Goal: Task Accomplishment & Management: Manage account settings

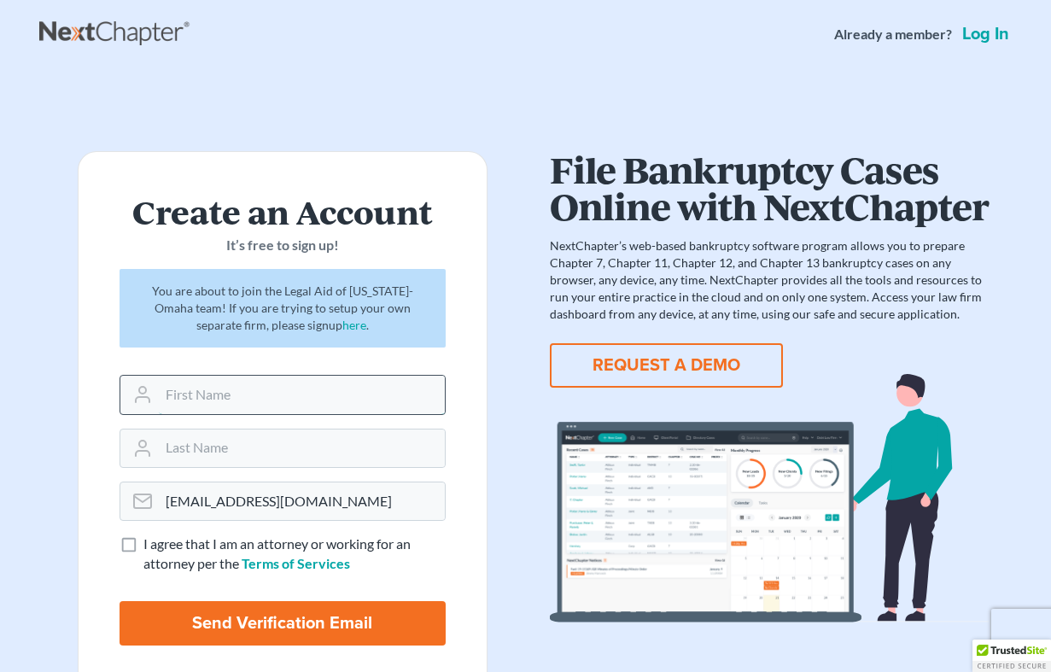
click at [255, 395] on input "text" at bounding box center [302, 395] width 286 height 38
type input "Emily"
type input "Santa Rodriguez"
click at [143, 540] on label "I agree that I am an attorney or working for an attorney per the Terms of Servi…" at bounding box center [294, 554] width 302 height 39
click at [150, 540] on input "I agree that I am an attorney or working for an attorney per the Terms of Servi…" at bounding box center [155, 540] width 11 height 11
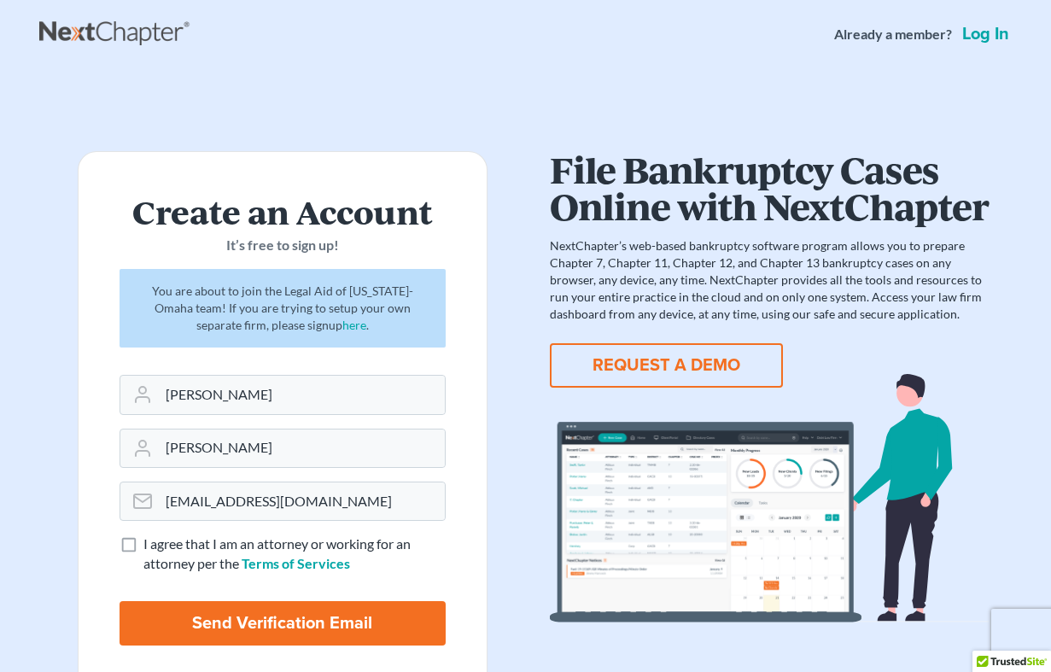
checkbox input "true"
click at [236, 622] on input "Send Verification Email" at bounding box center [283, 623] width 326 height 44
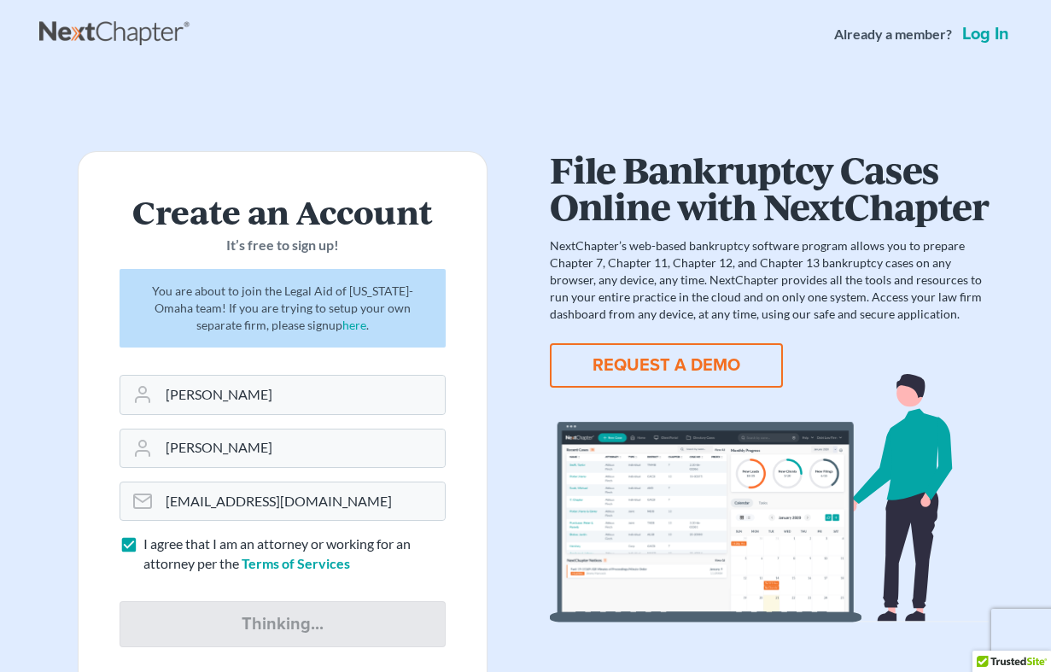
type input "Thinking..."
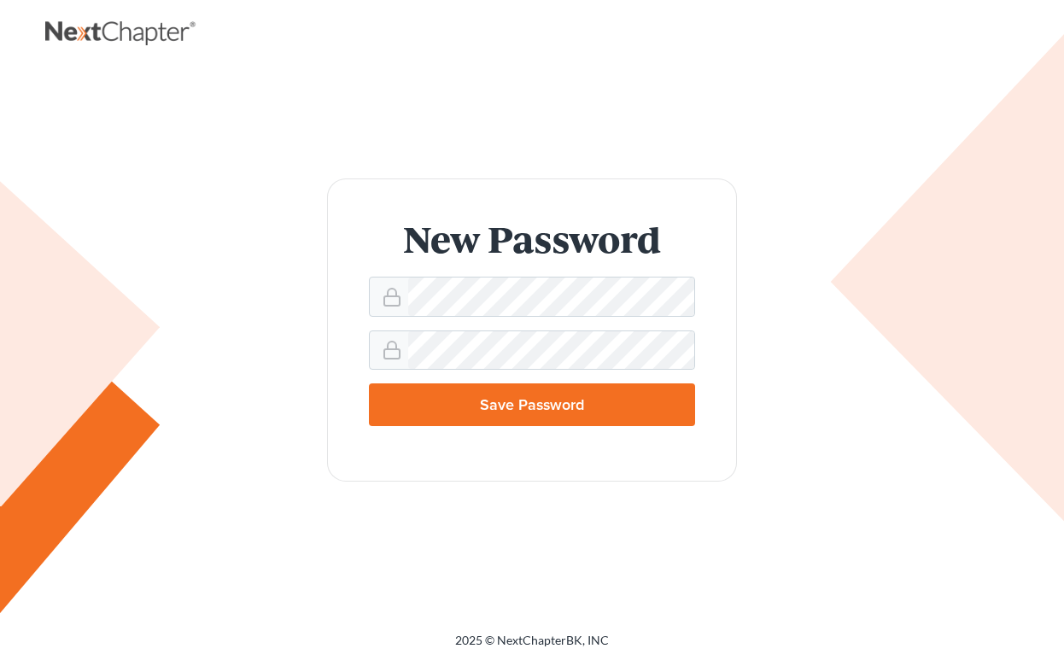
click at [497, 417] on input "Save Password" at bounding box center [532, 404] width 326 height 43
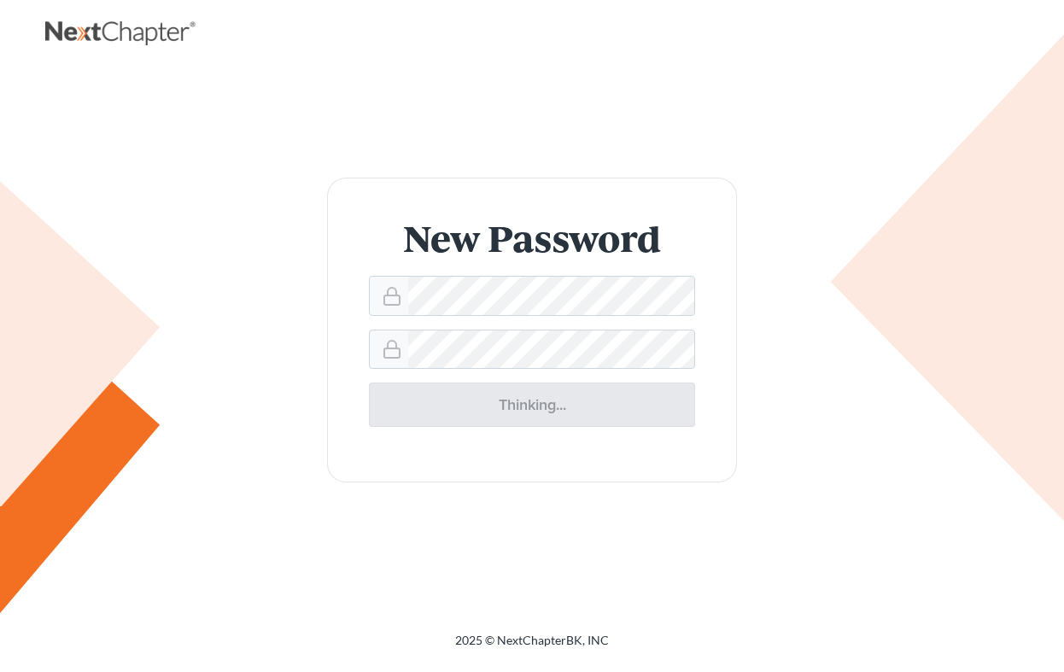
type input "Thinking..."
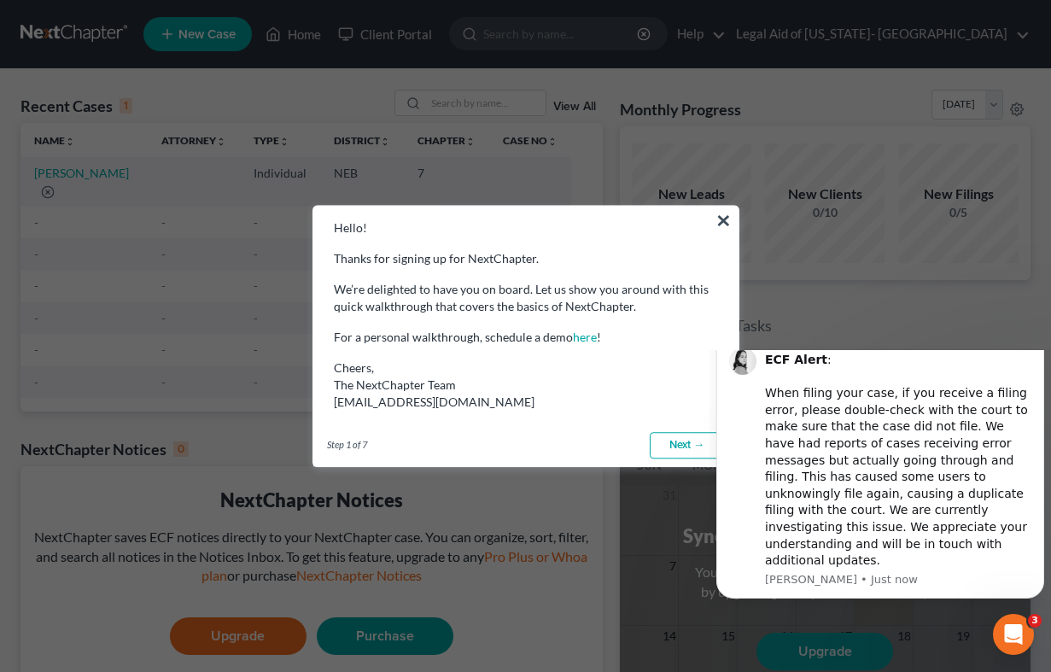
click at [727, 213] on button "×" at bounding box center [724, 220] width 16 height 27
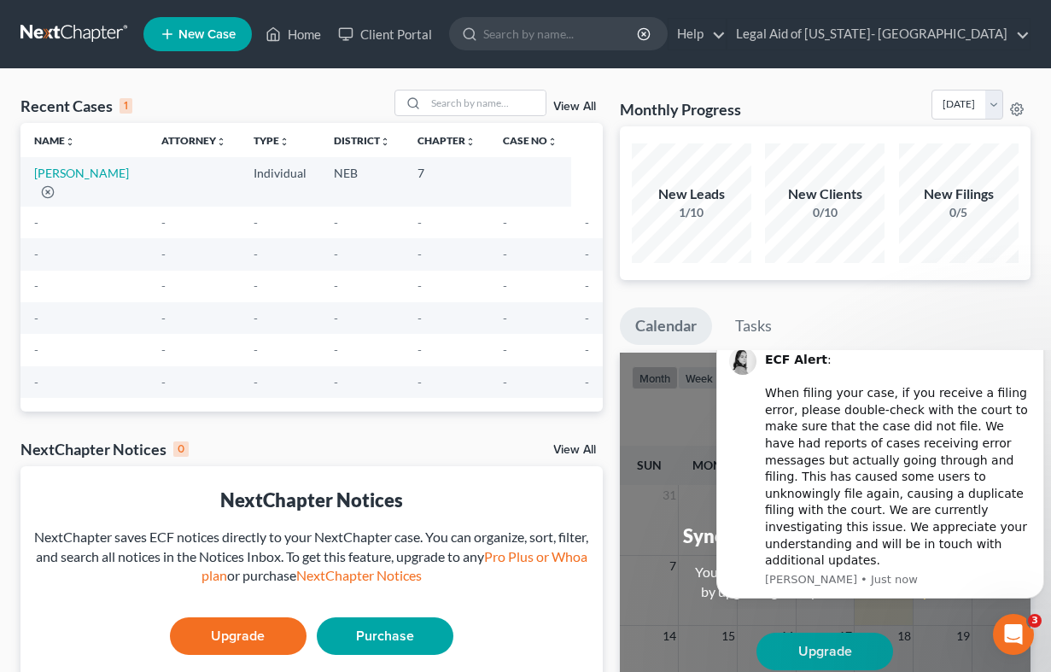
click at [178, 38] on link "New Case" at bounding box center [197, 34] width 108 height 34
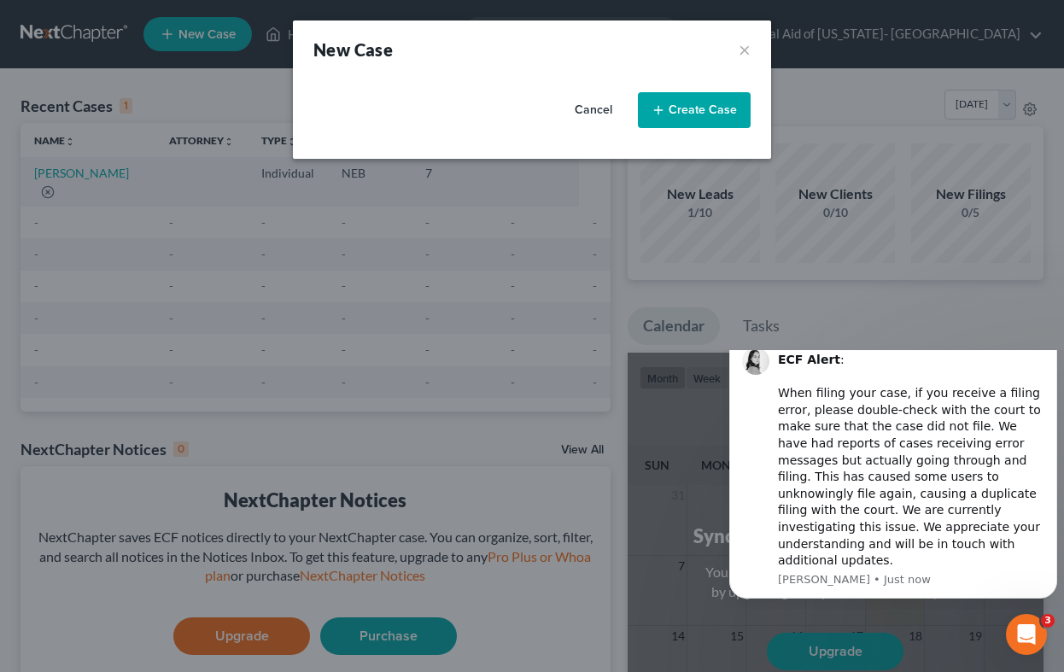
select select "48"
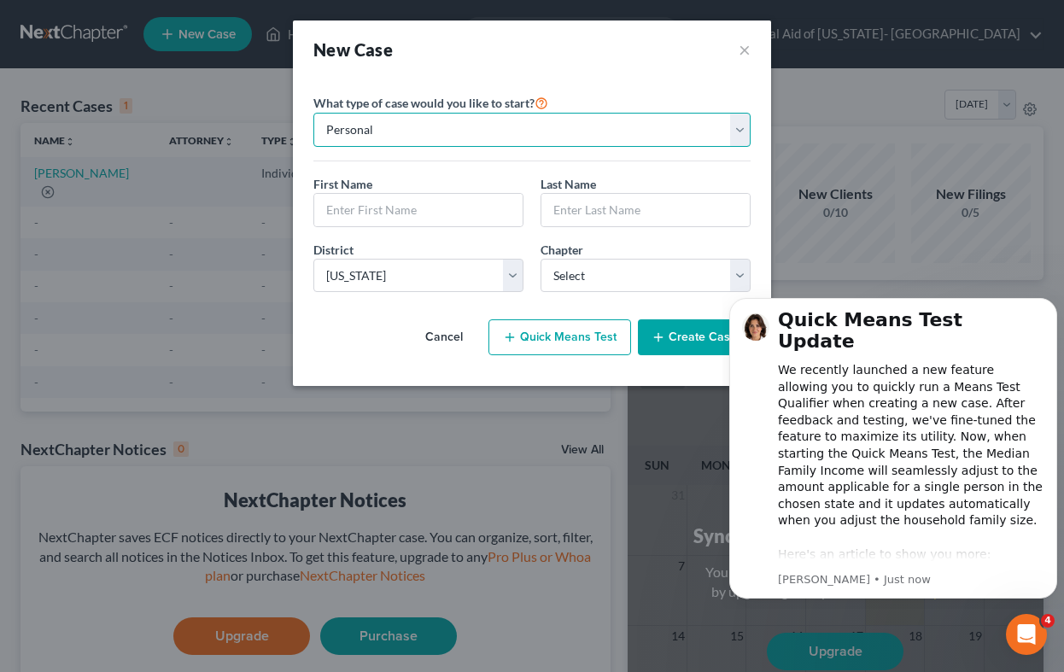
click at [738, 124] on select "Personal Business" at bounding box center [531, 130] width 437 height 34
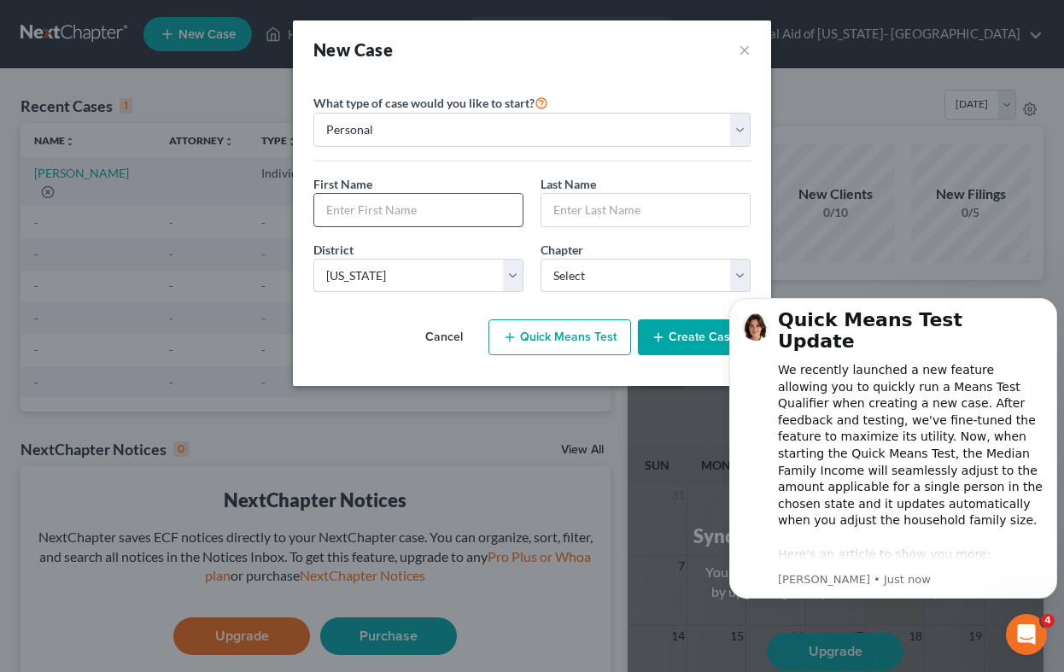
click at [480, 218] on input "text" at bounding box center [418, 210] width 208 height 32
click at [414, 217] on input "text" at bounding box center [418, 210] width 208 height 32
type input "[PERSON_NAME]"
click at [612, 213] on input "text" at bounding box center [645, 210] width 208 height 32
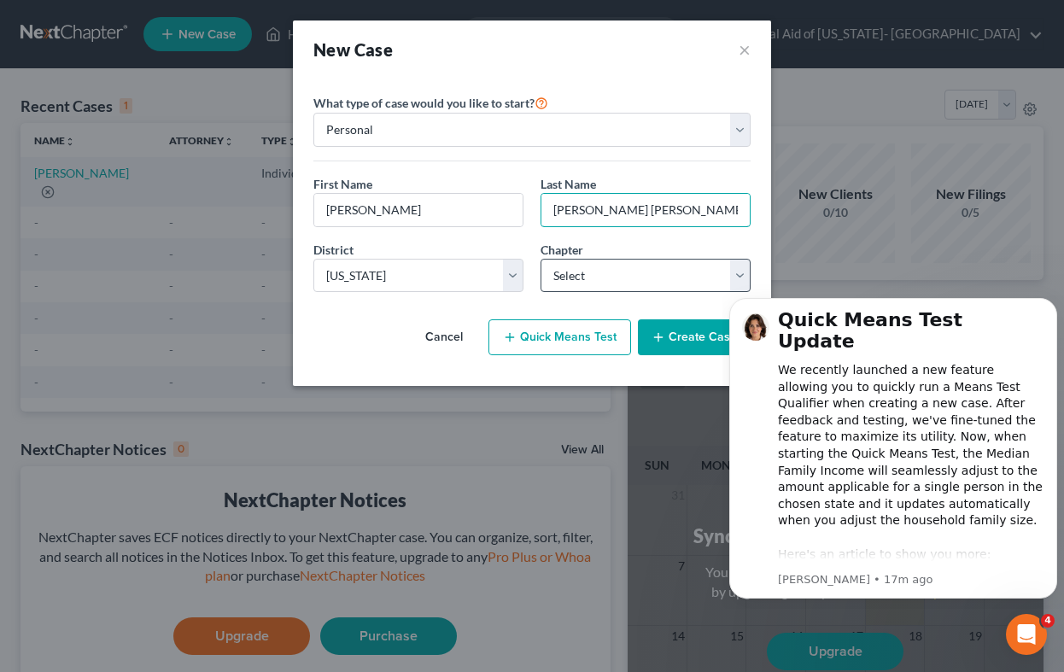
type input "[PERSON_NAME] [PERSON_NAME]"
click at [737, 281] on select "Select 7 11 12 13" at bounding box center [646, 276] width 210 height 34
select select "0"
click at [541, 259] on select "Select 7 11 12 13" at bounding box center [646, 276] width 210 height 34
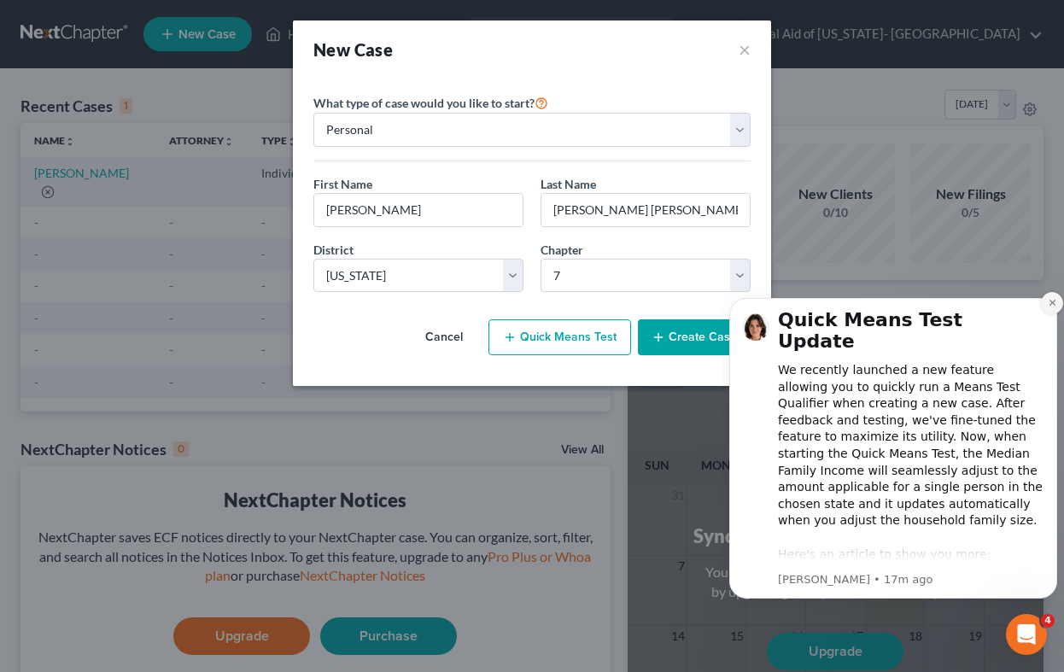
click at [1057, 297] on button "Dismiss notification" at bounding box center [1052, 303] width 22 height 22
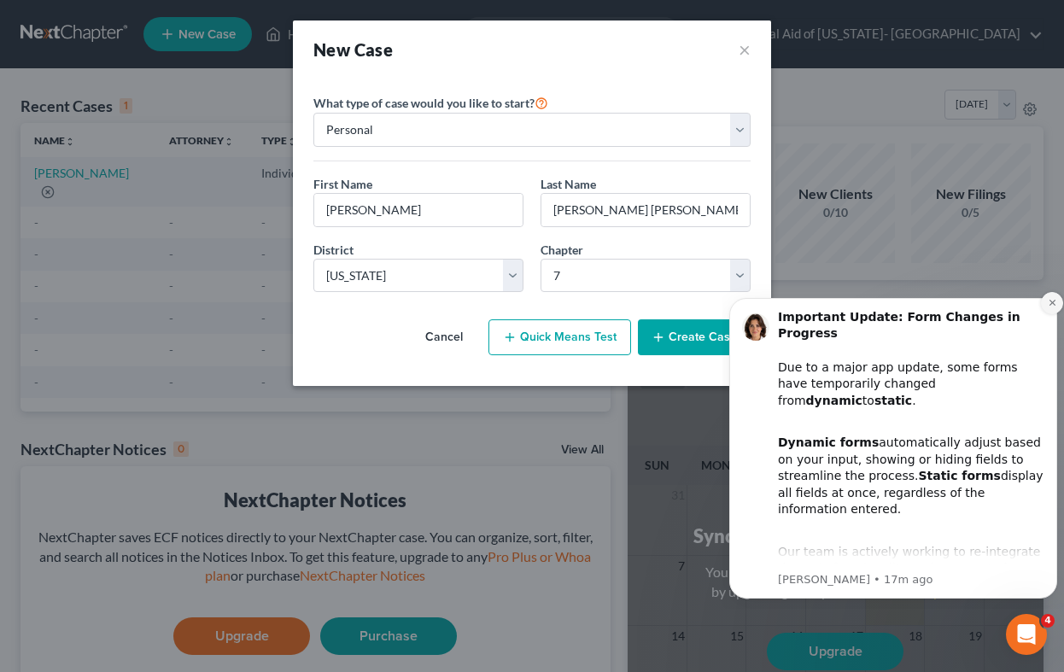
drag, startPoint x: 1048, startPoint y: 303, endPoint x: 1732, endPoint y: 605, distance: 747.4
click at [1048, 303] on icon "Dismiss notification" at bounding box center [1052, 302] width 9 height 9
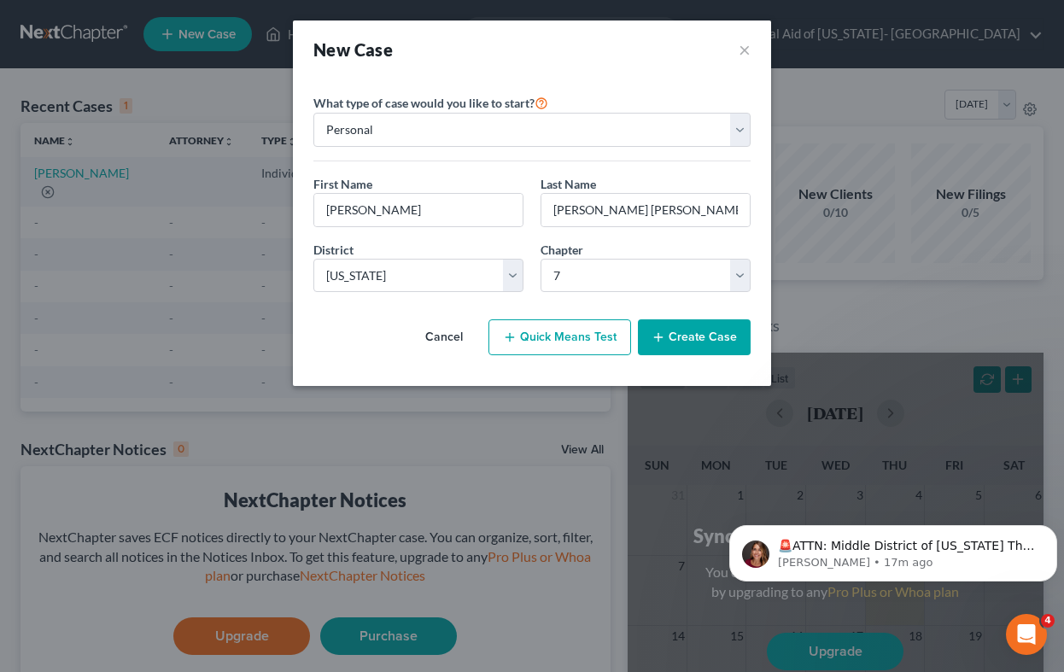
click at [708, 341] on button "Create Case" at bounding box center [694, 337] width 113 height 36
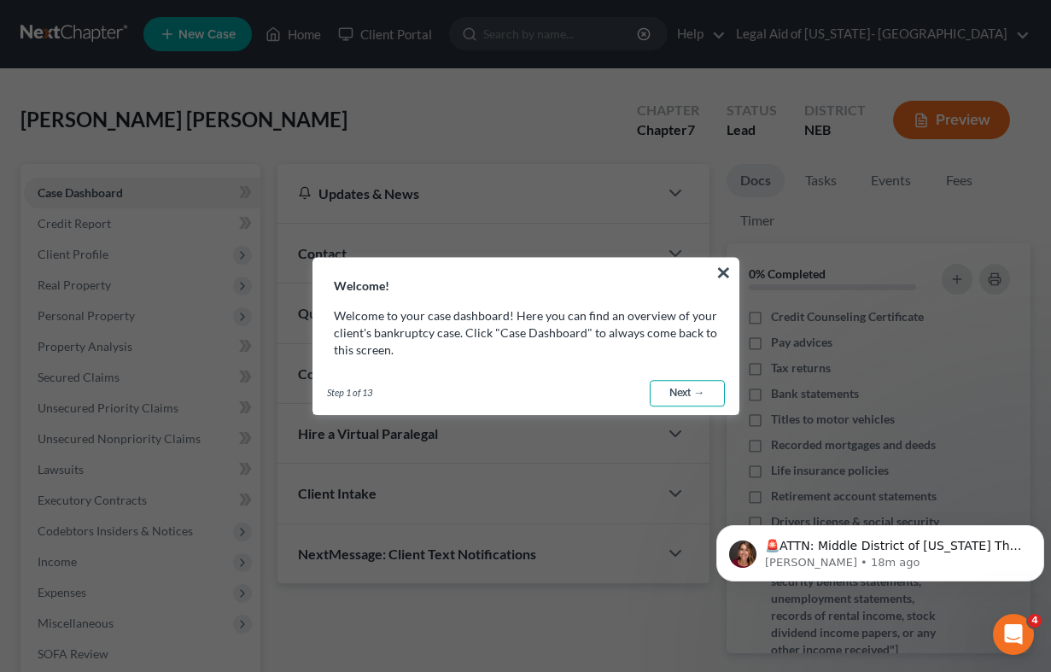
click at [698, 394] on link "Next →" at bounding box center [687, 393] width 75 height 27
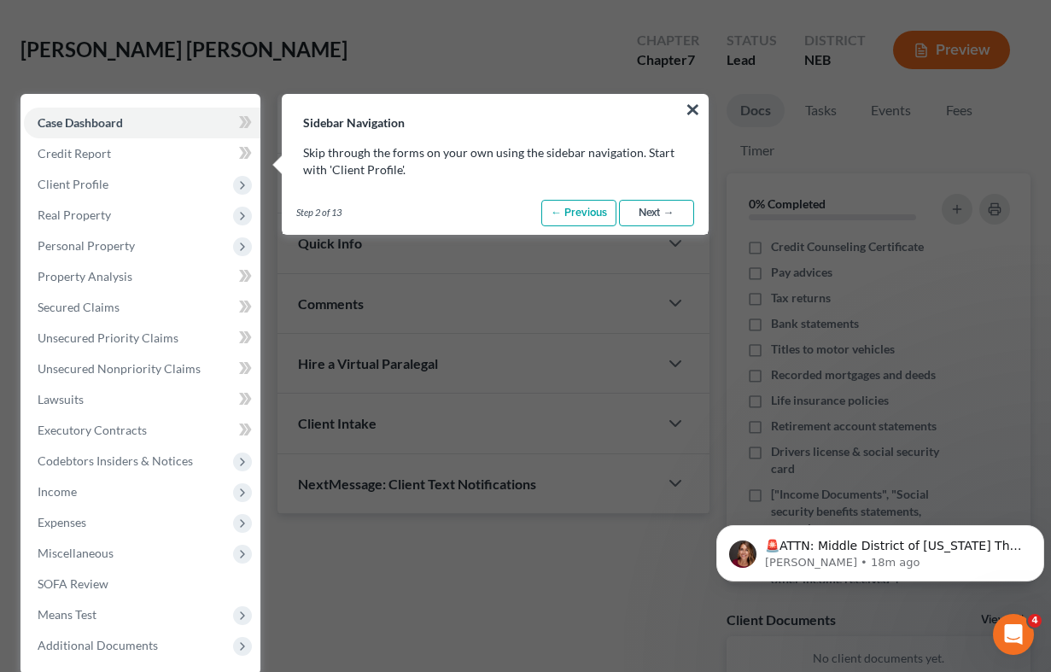
scroll to position [78, 0]
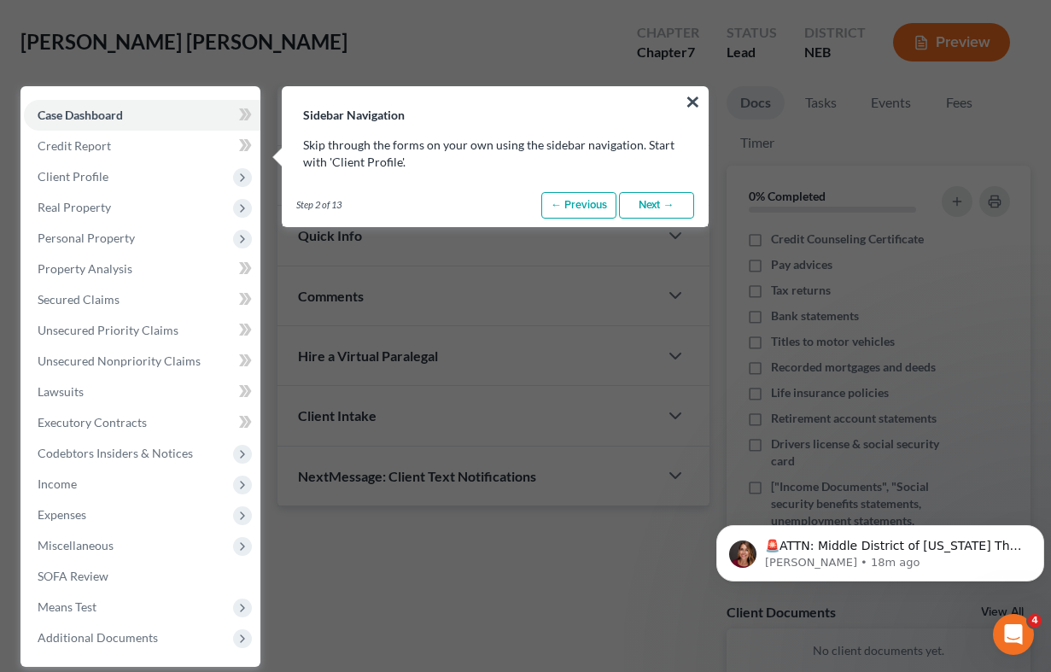
click at [658, 202] on link "Next →" at bounding box center [656, 205] width 75 height 27
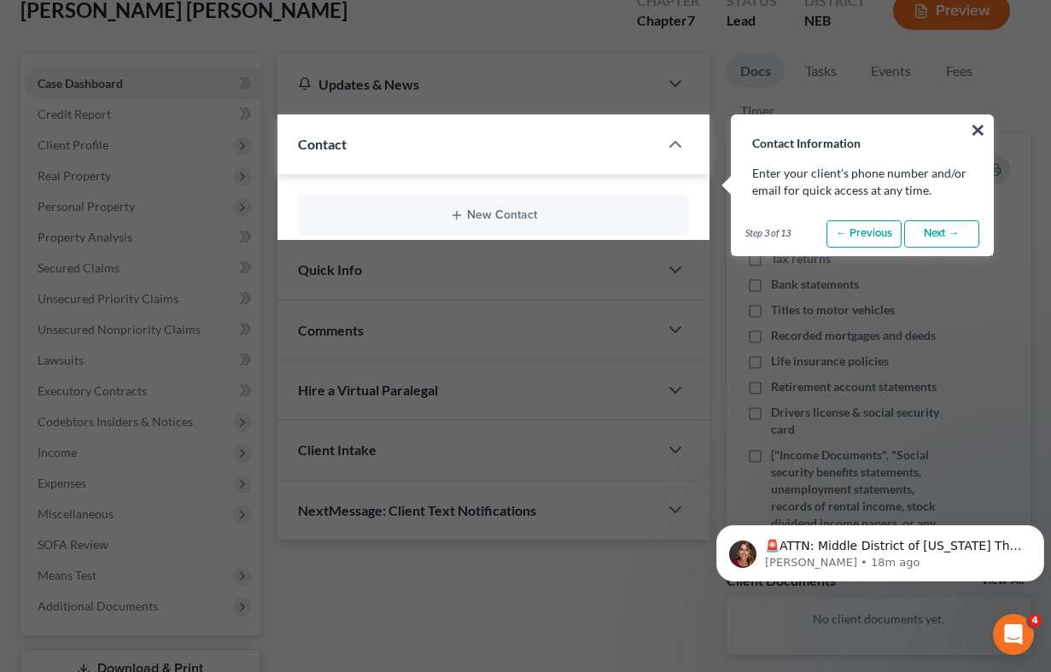
scroll to position [138, 0]
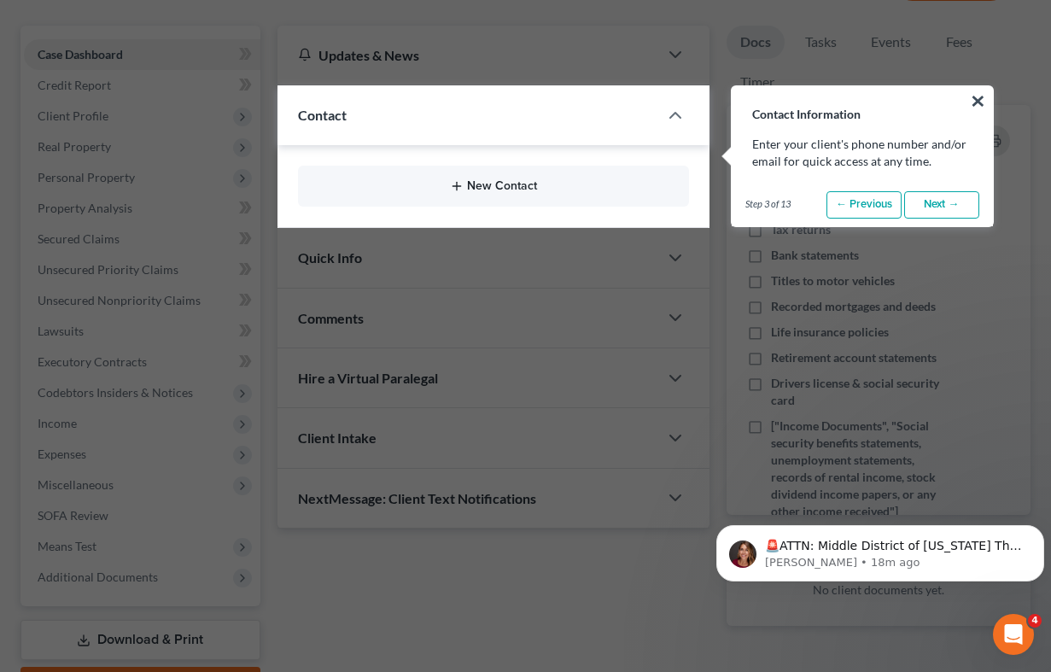
click at [527, 183] on button "New Contact" at bounding box center [494, 186] width 364 height 14
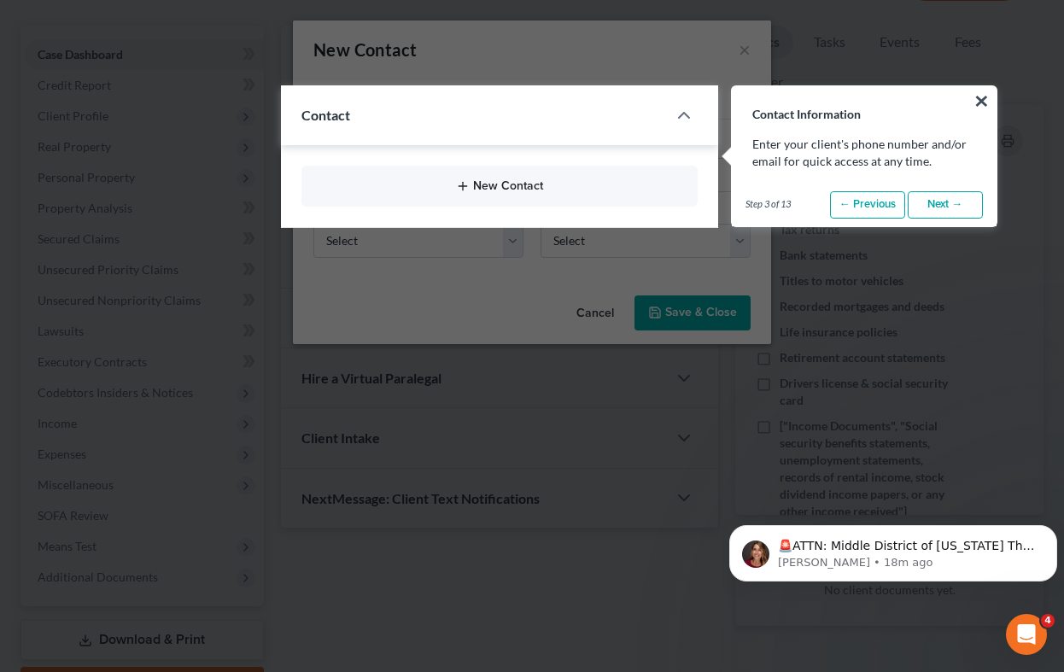
click at [503, 190] on button "New Contact" at bounding box center [500, 186] width 370 height 14
click at [669, 116] on div at bounding box center [692, 115] width 51 height 34
click at [676, 117] on icon "button" at bounding box center [684, 115] width 20 height 20
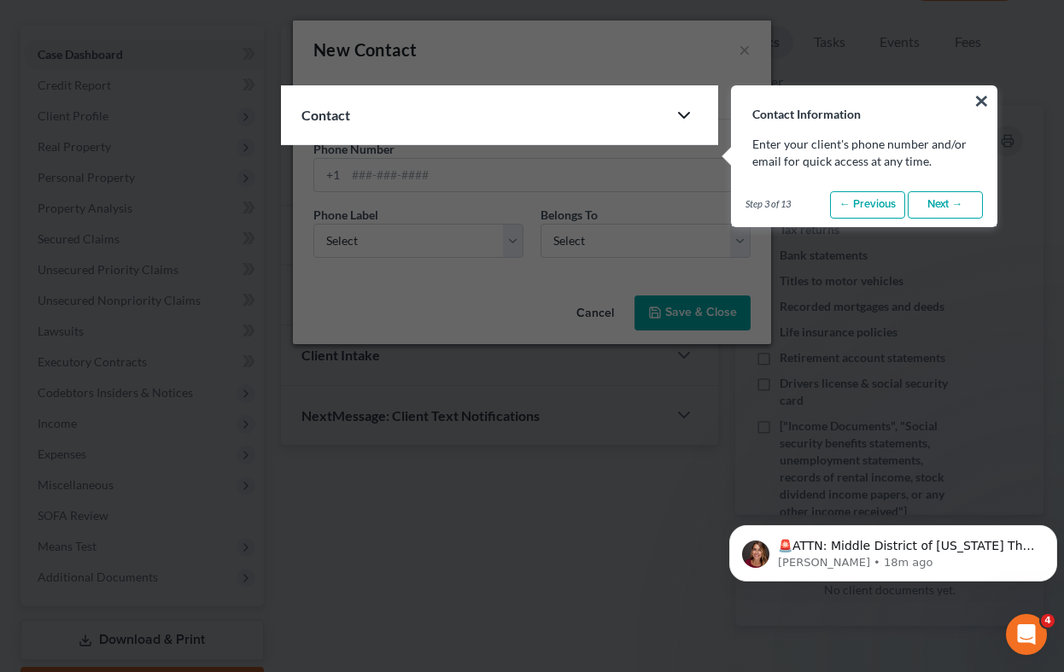
click at [982, 100] on button "×" at bounding box center [981, 100] width 16 height 27
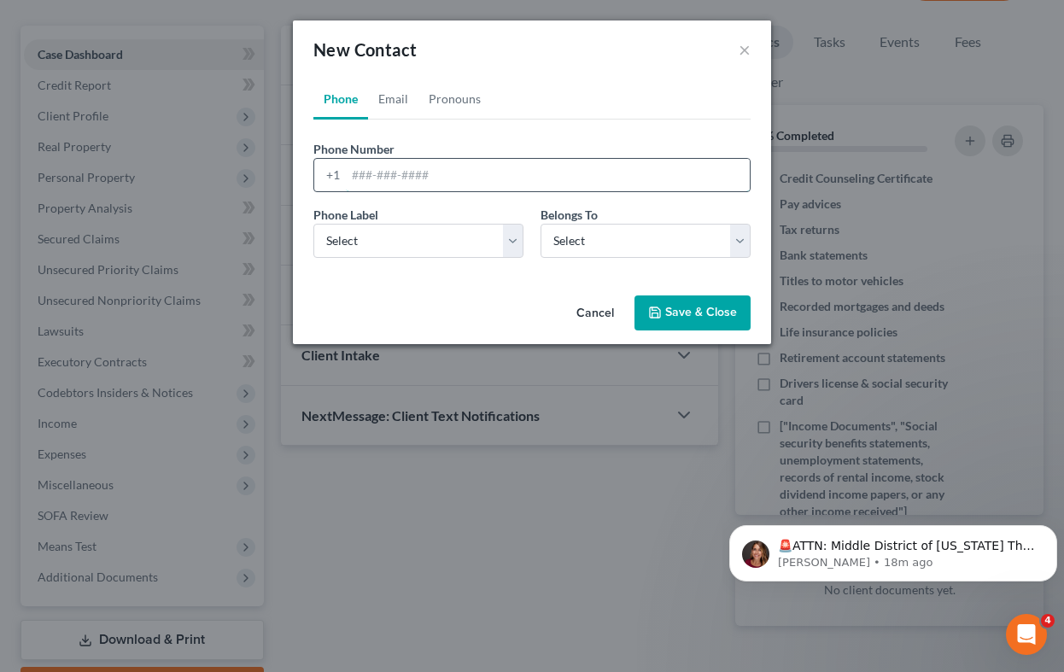
click at [446, 183] on input "tel" at bounding box center [548, 175] width 404 height 32
type input "8"
type input "83"
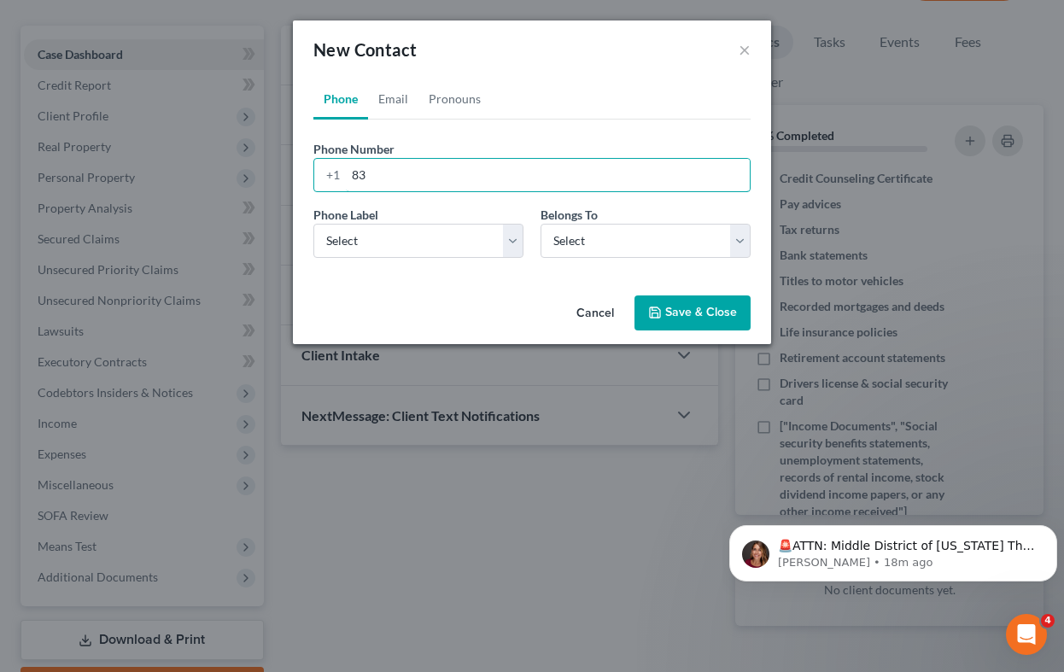
type input "832"
type input "8328"
type input "83287"
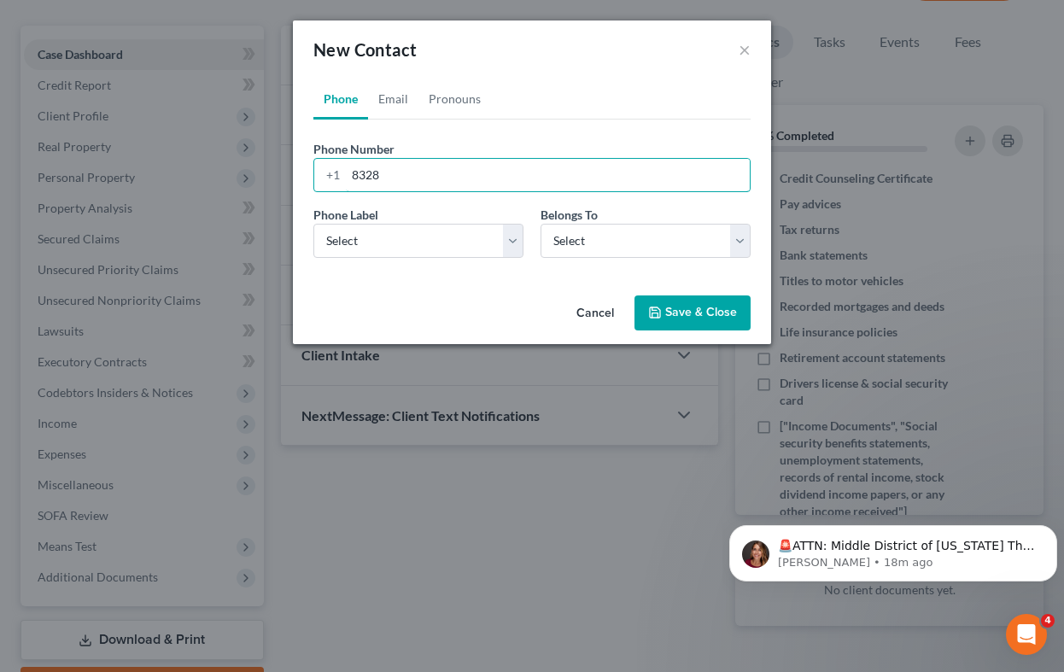
type input "83287"
type input "832872"
type input "8328723"
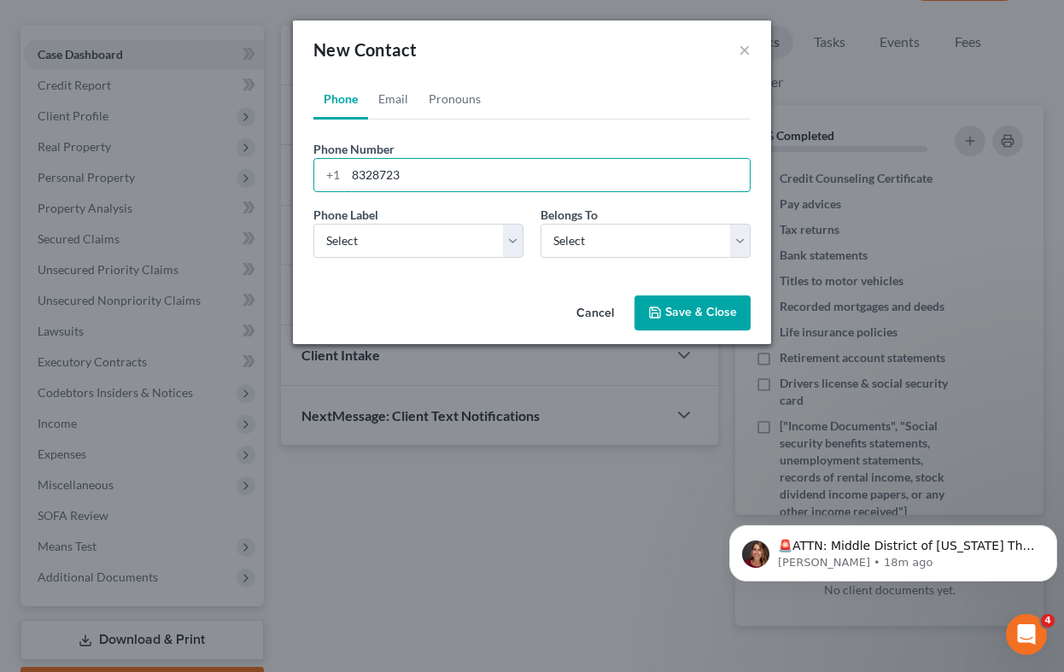
type input "83287231"
type input "832872318"
type input "8328723189"
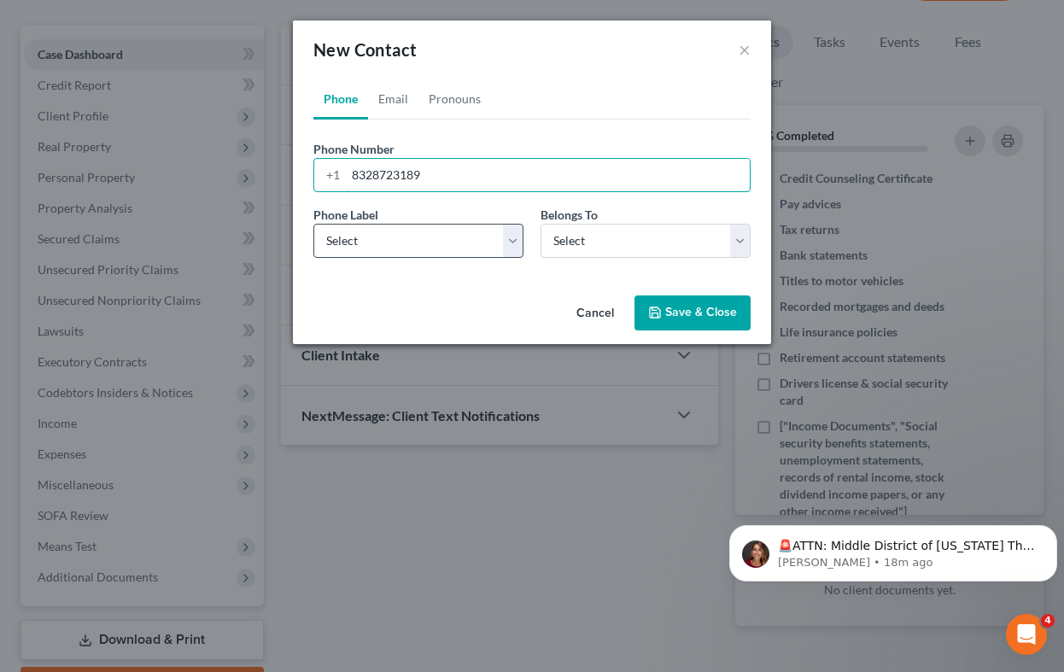
type input "8328723189"
click at [506, 239] on select "Select Mobile Home Work Other" at bounding box center [418, 241] width 210 height 34
select select "0"
click at [313, 224] on select "Select Mobile Home Work Other" at bounding box center [418, 241] width 210 height 34
select select "0"
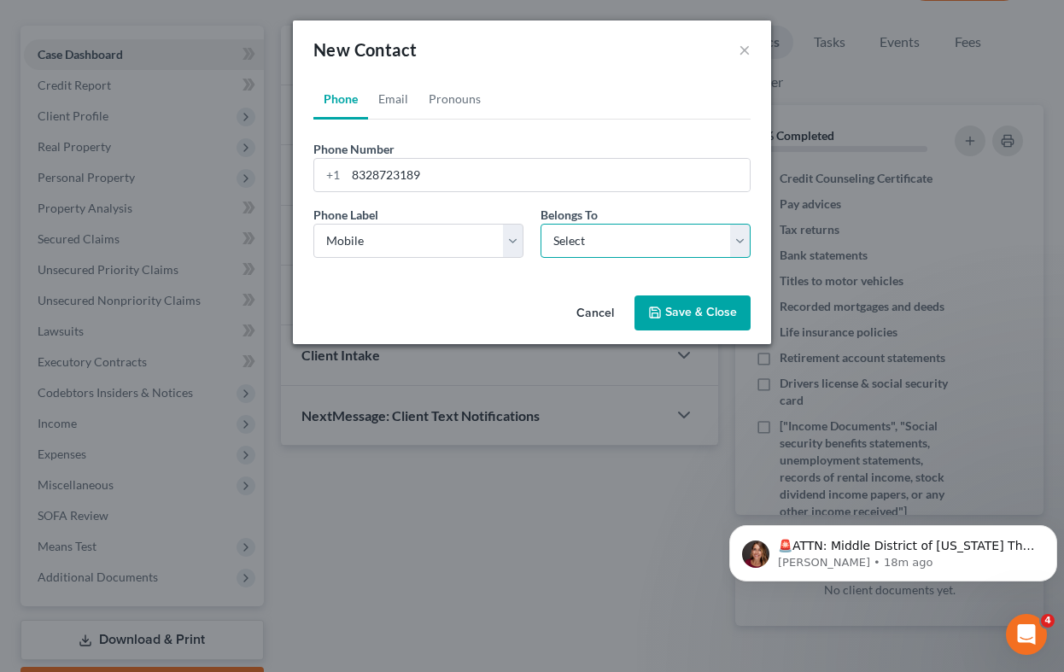
click at [718, 243] on select "Select Client Other" at bounding box center [646, 241] width 210 height 34
select select "0"
click at [541, 224] on select "Select Client Other" at bounding box center [646, 241] width 210 height 34
select select "0"
click at [689, 304] on button "Save & Close" at bounding box center [692, 313] width 116 height 36
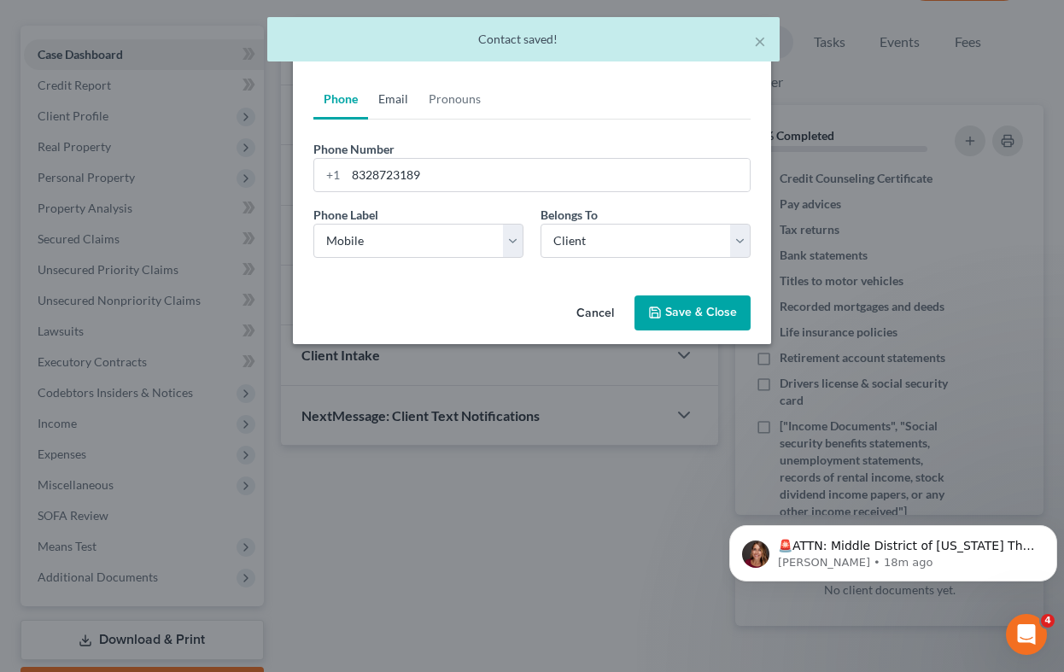
click at [395, 102] on link "Email" at bounding box center [393, 99] width 50 height 41
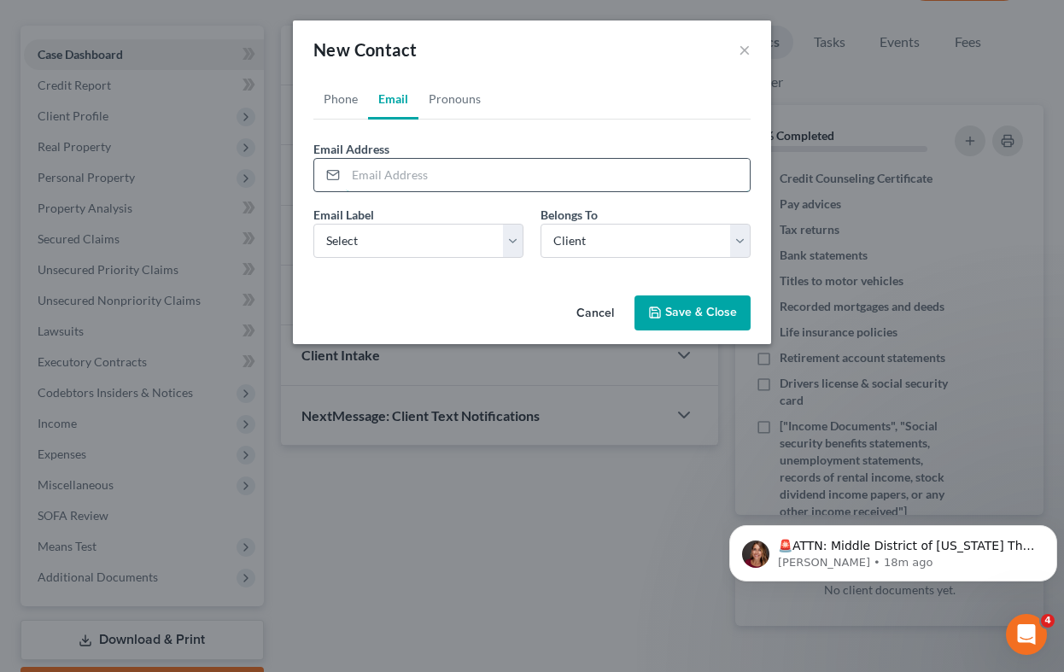
click at [385, 175] on input "email" at bounding box center [548, 175] width 404 height 32
paste input "[EMAIL_ADDRESS][DOMAIN_NAME]"
type input "[EMAIL_ADDRESS][DOMAIN_NAME]"
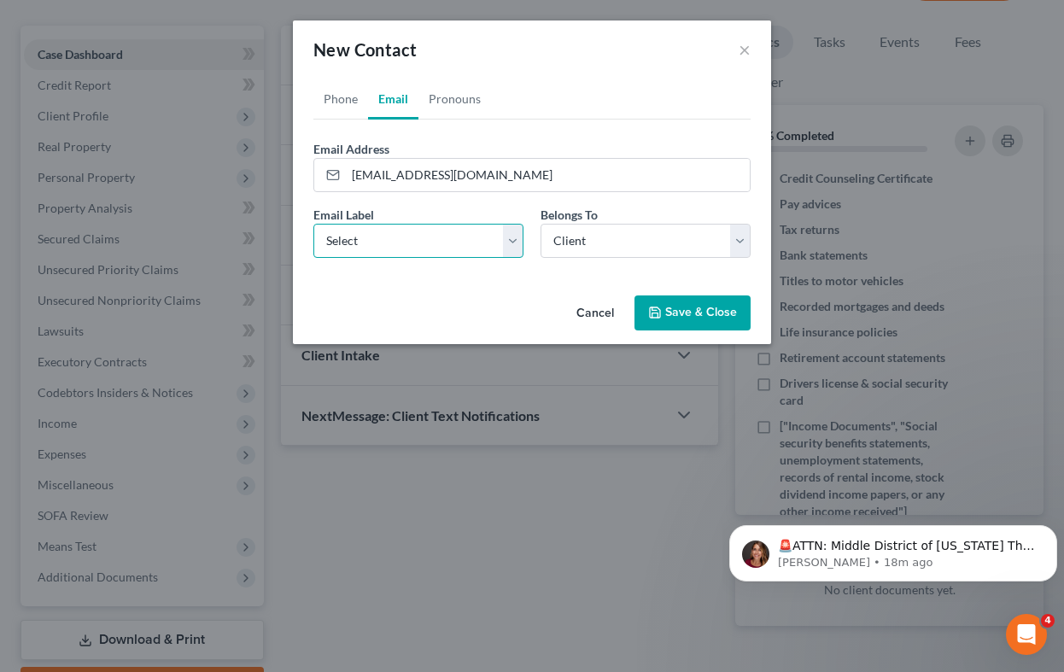
click at [424, 248] on select "Select Home Work Other" at bounding box center [418, 241] width 210 height 34
select select "0"
click at [313, 224] on select "Select Home Work Other" at bounding box center [418, 241] width 210 height 34
click at [699, 227] on select "Select Client Other" at bounding box center [646, 241] width 210 height 34
click at [696, 230] on select "Select Client Other" at bounding box center [646, 241] width 210 height 34
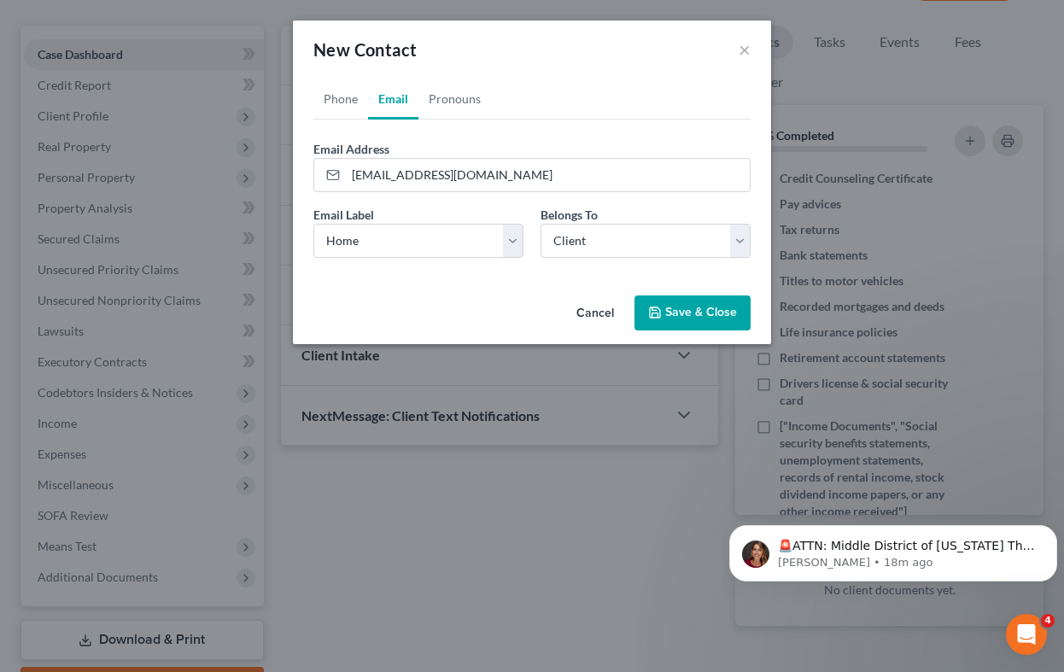
click at [693, 313] on button "Save & Close" at bounding box center [692, 313] width 116 height 36
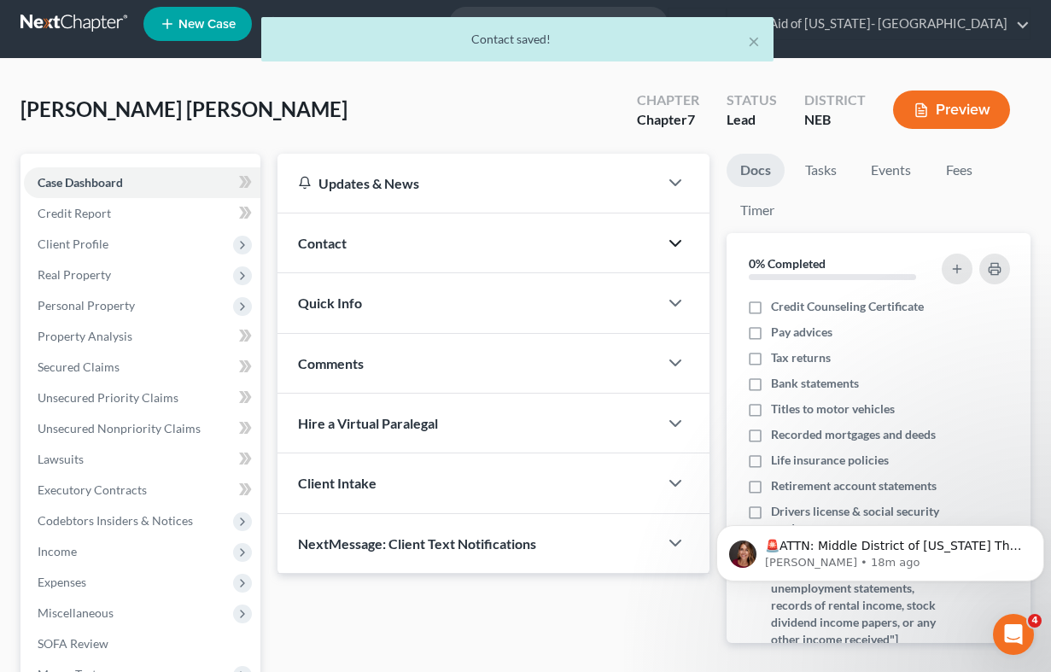
scroll to position [0, 0]
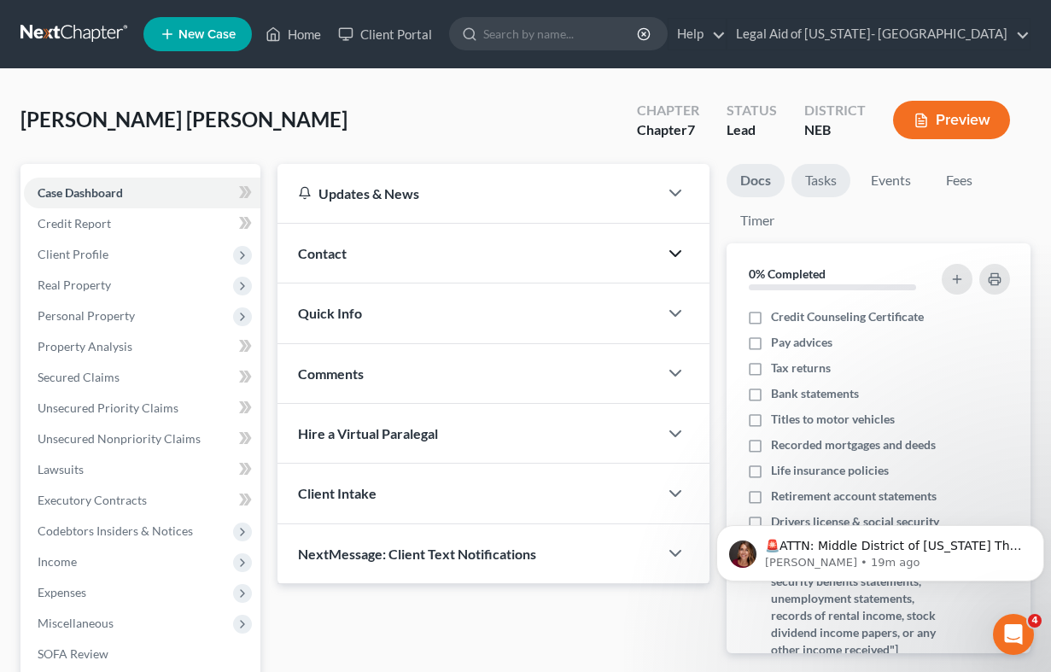
click at [813, 179] on link "Tasks" at bounding box center [821, 180] width 59 height 33
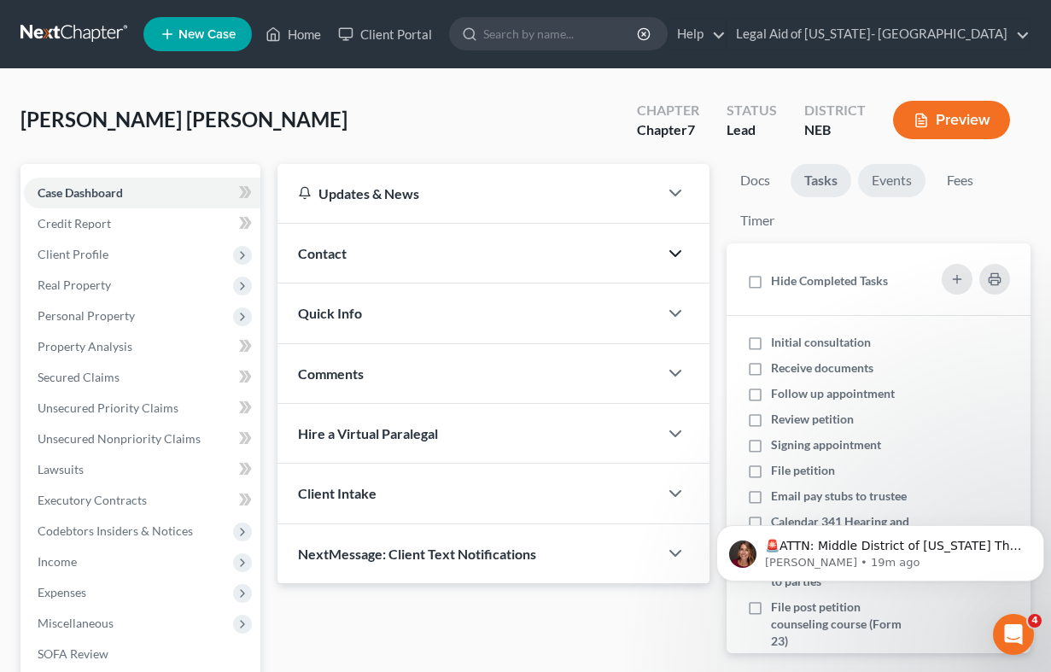
click at [900, 180] on link "Events" at bounding box center [891, 180] width 67 height 33
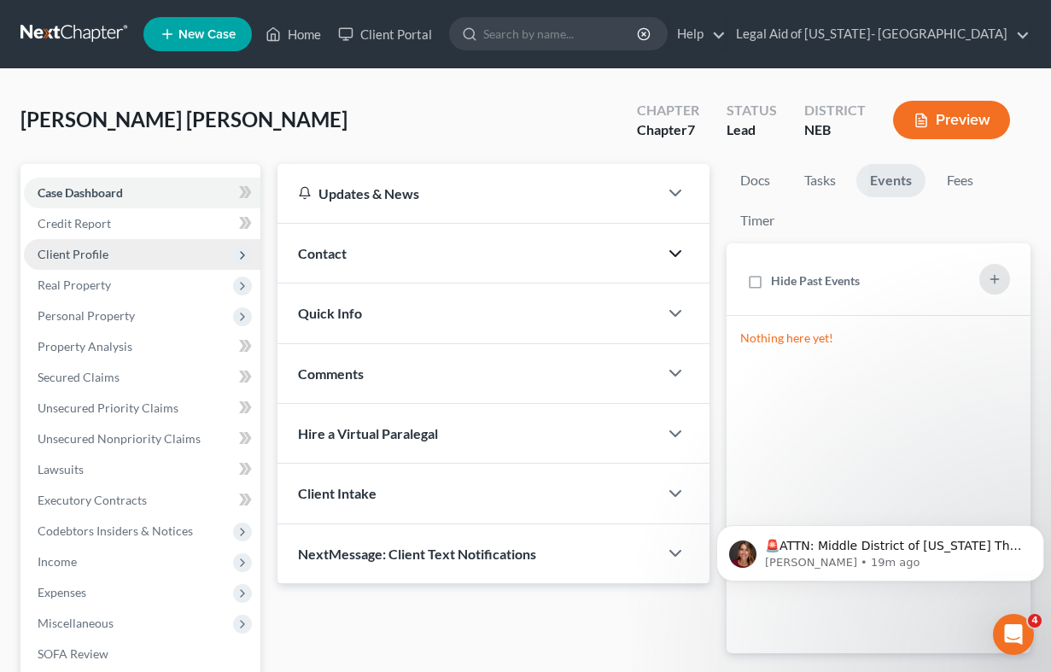
click at [68, 264] on span "Client Profile" at bounding box center [142, 254] width 237 height 31
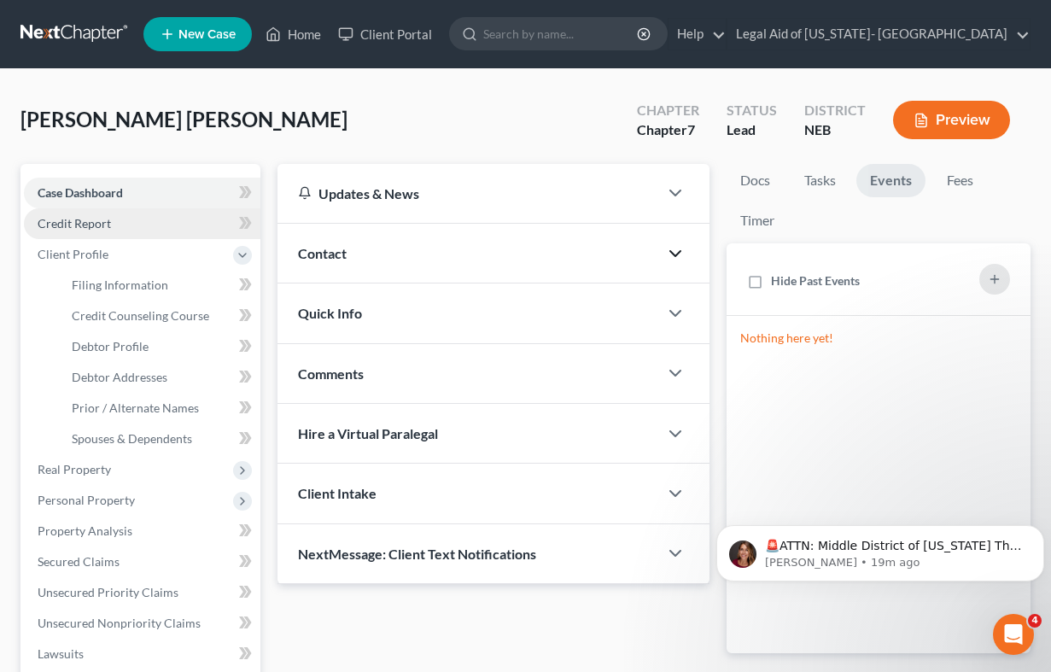
click at [86, 227] on span "Credit Report" at bounding box center [74, 223] width 73 height 15
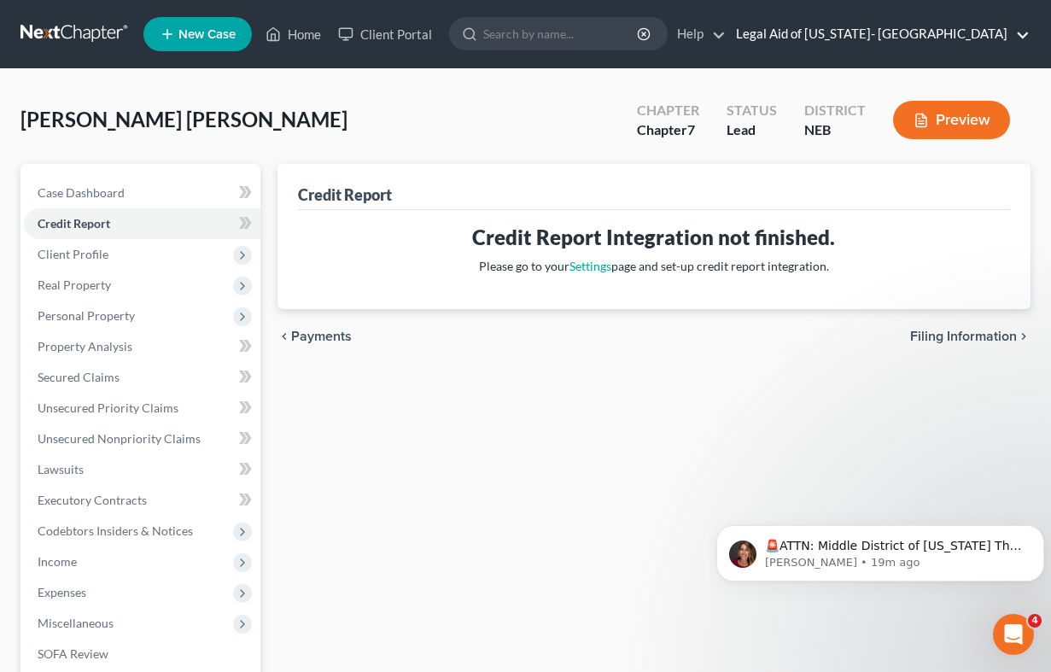
click at [1029, 35] on link "Legal Aid of [US_STATE]- [GEOGRAPHIC_DATA]" at bounding box center [879, 34] width 302 height 31
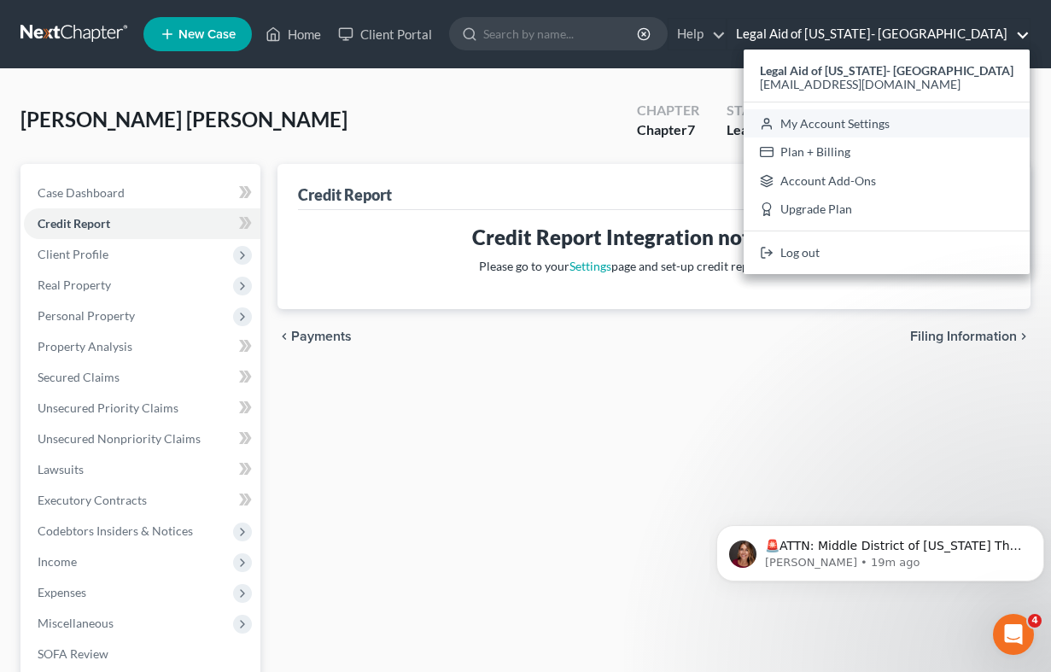
click at [932, 126] on link "My Account Settings" at bounding box center [887, 123] width 286 height 29
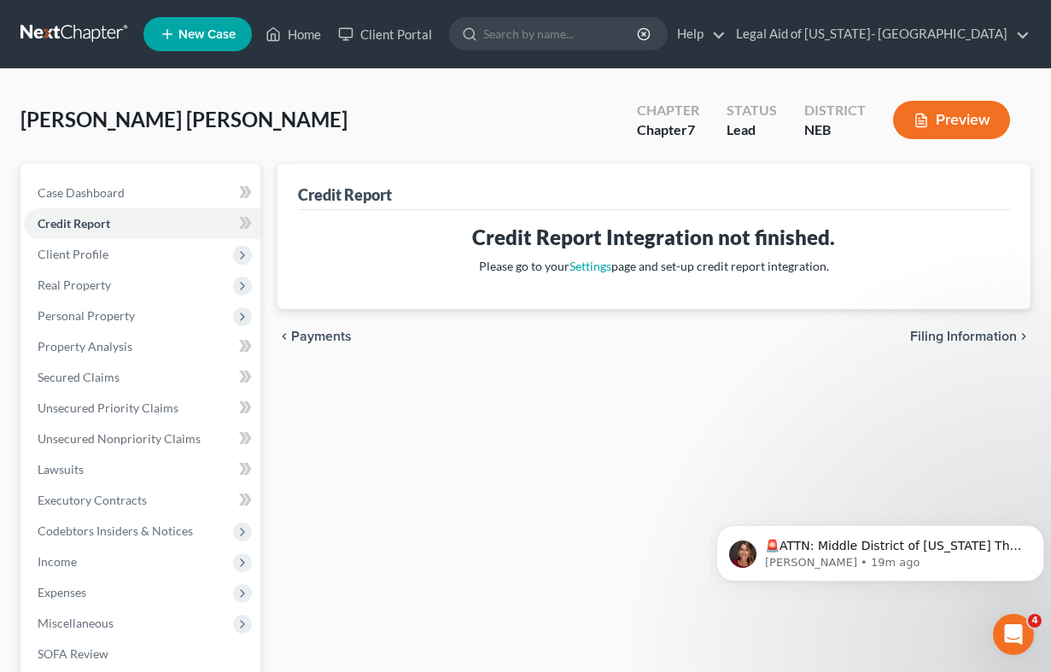
select select "48"
select select "23"
select select "30"
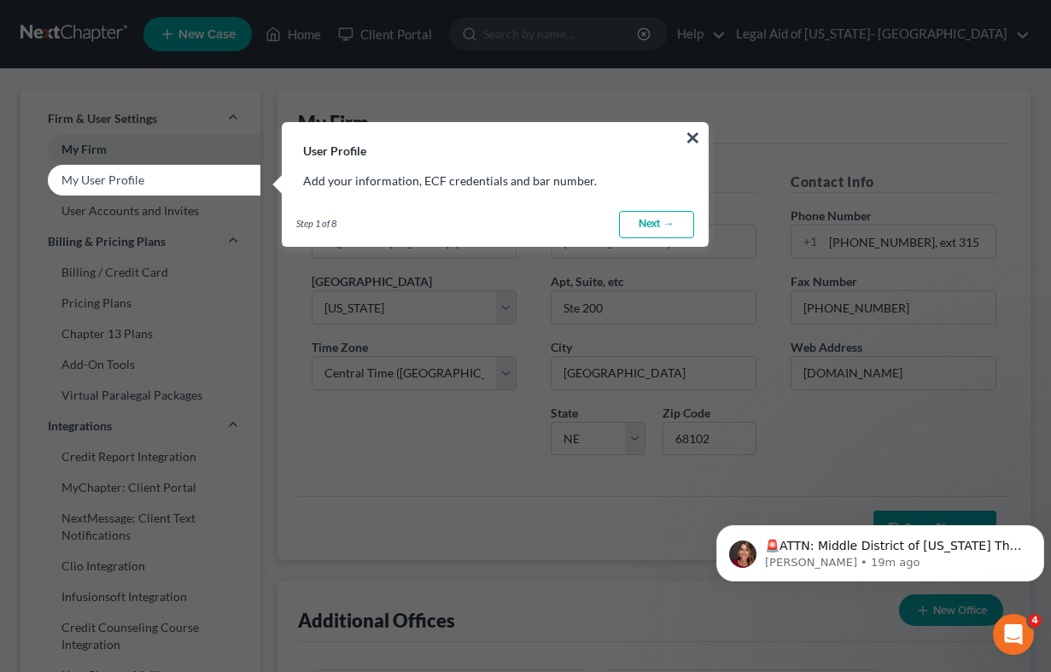
click at [658, 229] on link "Next →" at bounding box center [656, 224] width 75 height 27
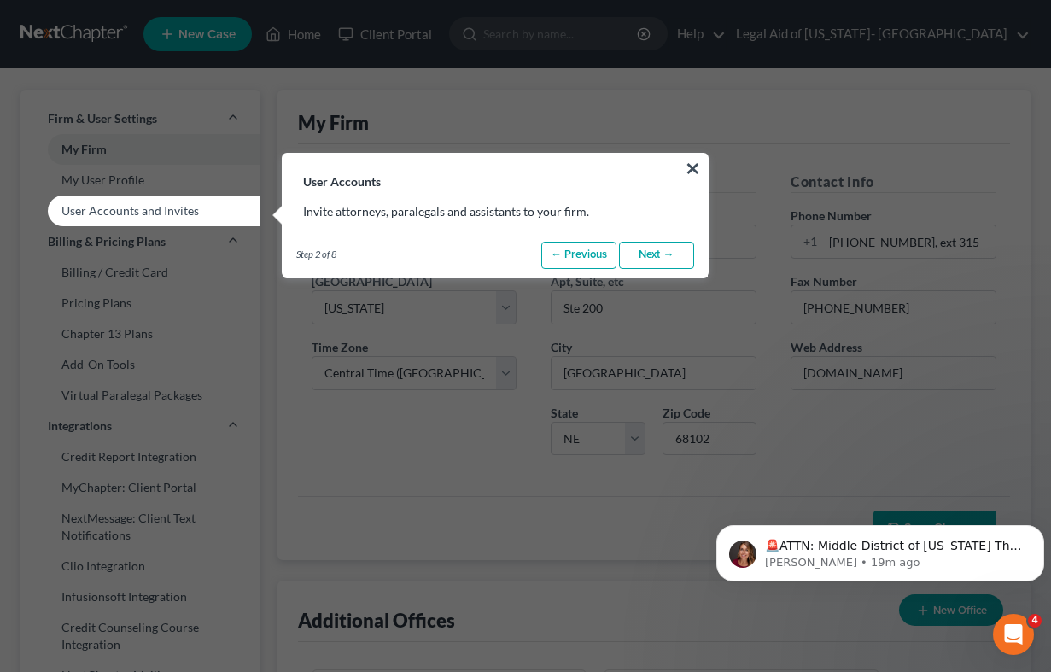
click at [661, 251] on link "Next →" at bounding box center [656, 255] width 75 height 27
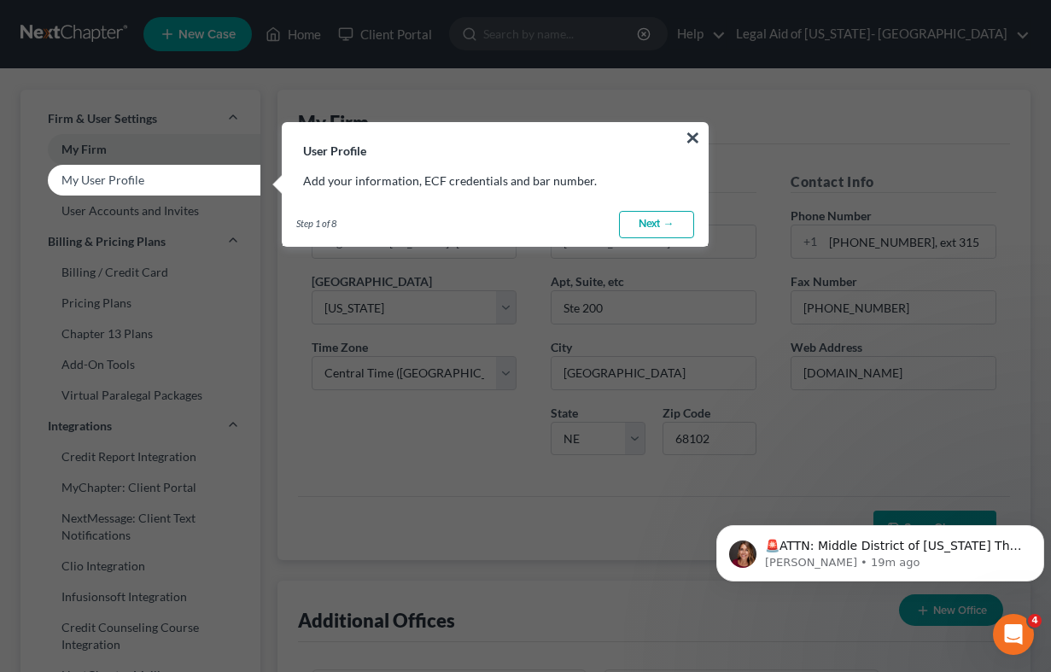
click at [647, 229] on link "Next →" at bounding box center [656, 224] width 75 height 27
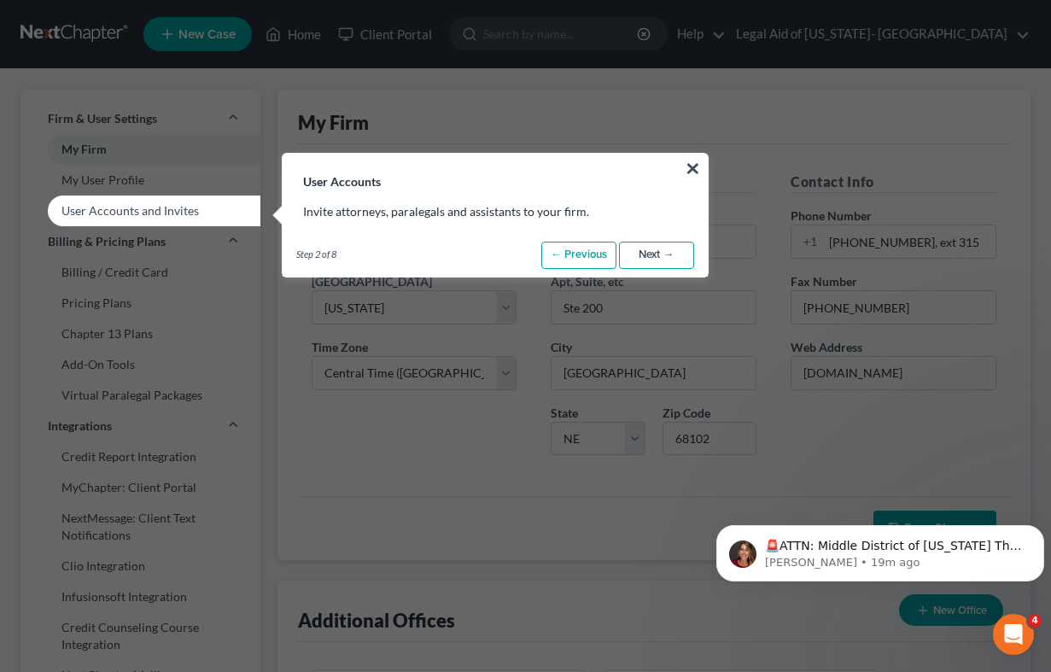
click at [645, 260] on link "Next →" at bounding box center [656, 255] width 75 height 27
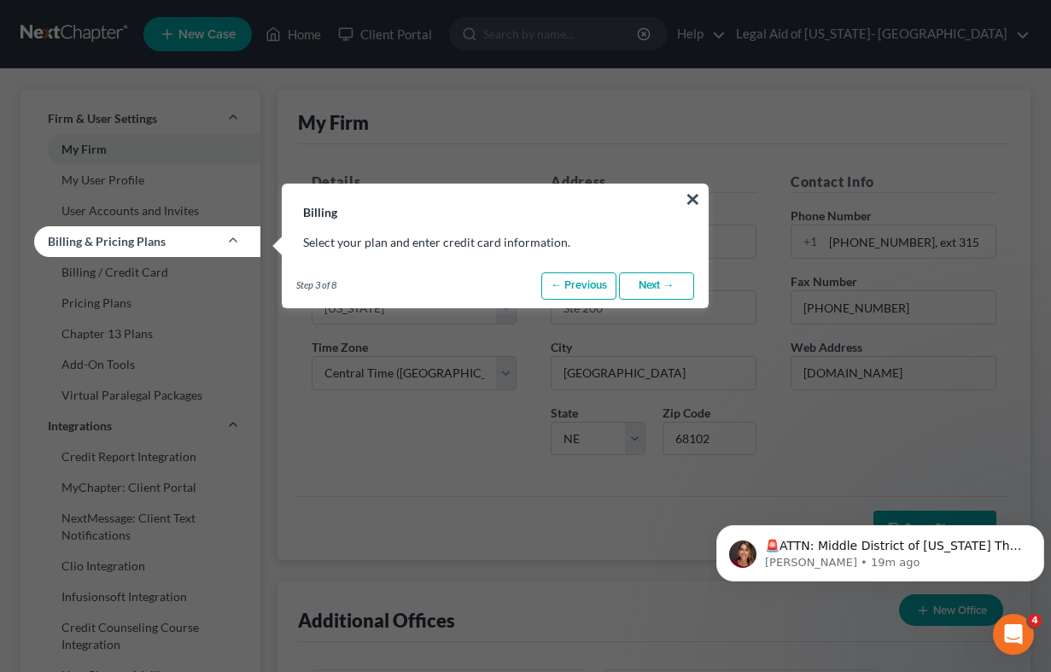
click at [692, 197] on button "×" at bounding box center [693, 198] width 16 height 27
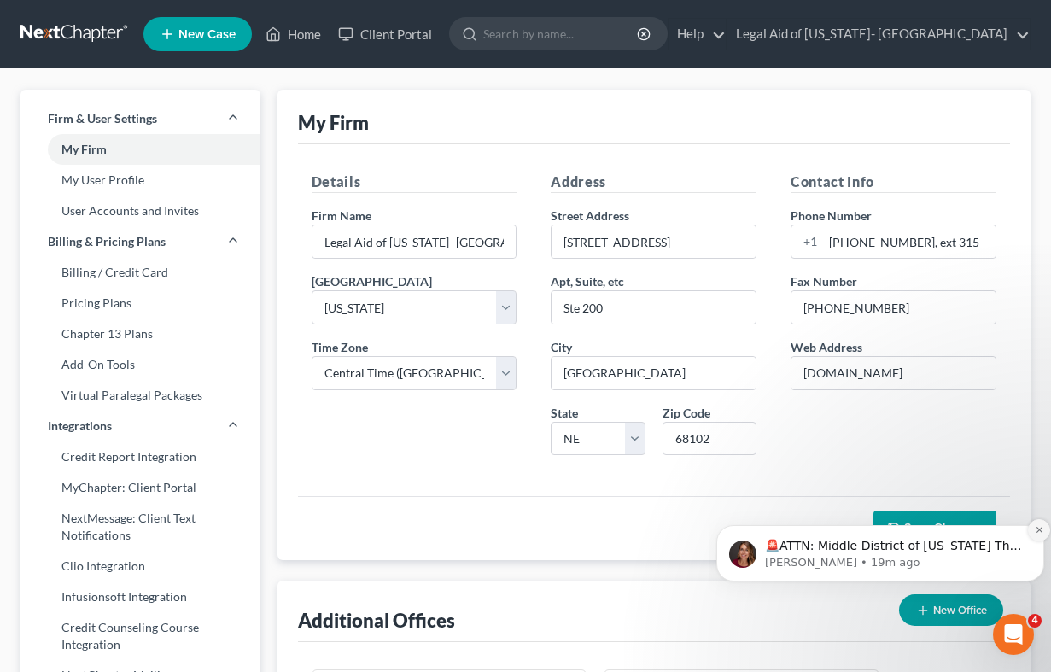
click at [1035, 525] on icon "Dismiss notification" at bounding box center [1039, 529] width 9 height 9
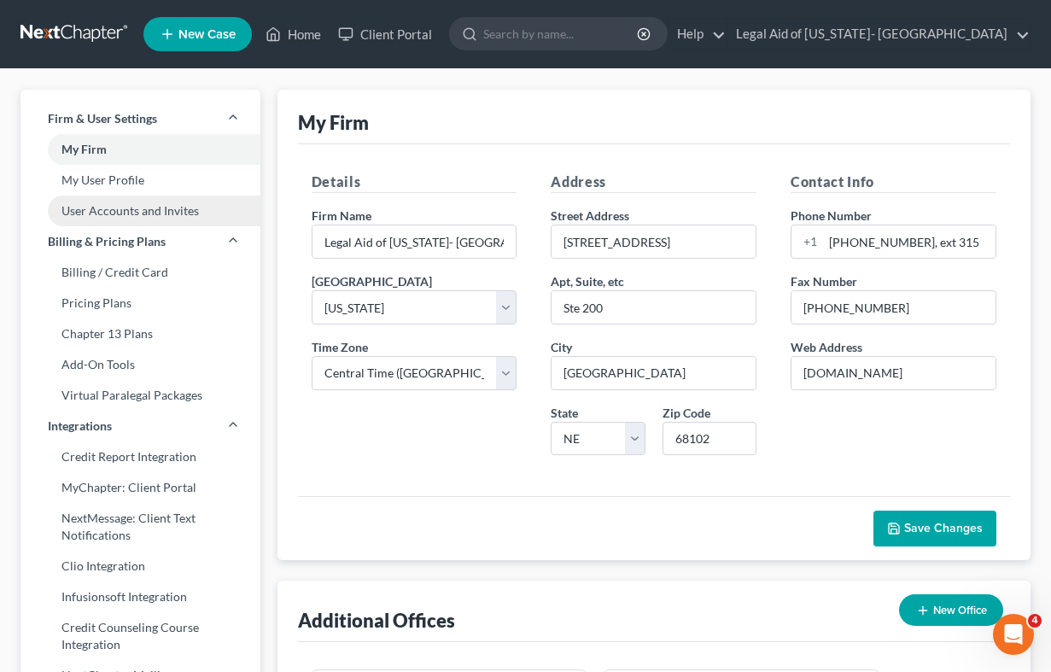
click at [147, 209] on link "User Accounts and Invites" at bounding box center [140, 211] width 240 height 31
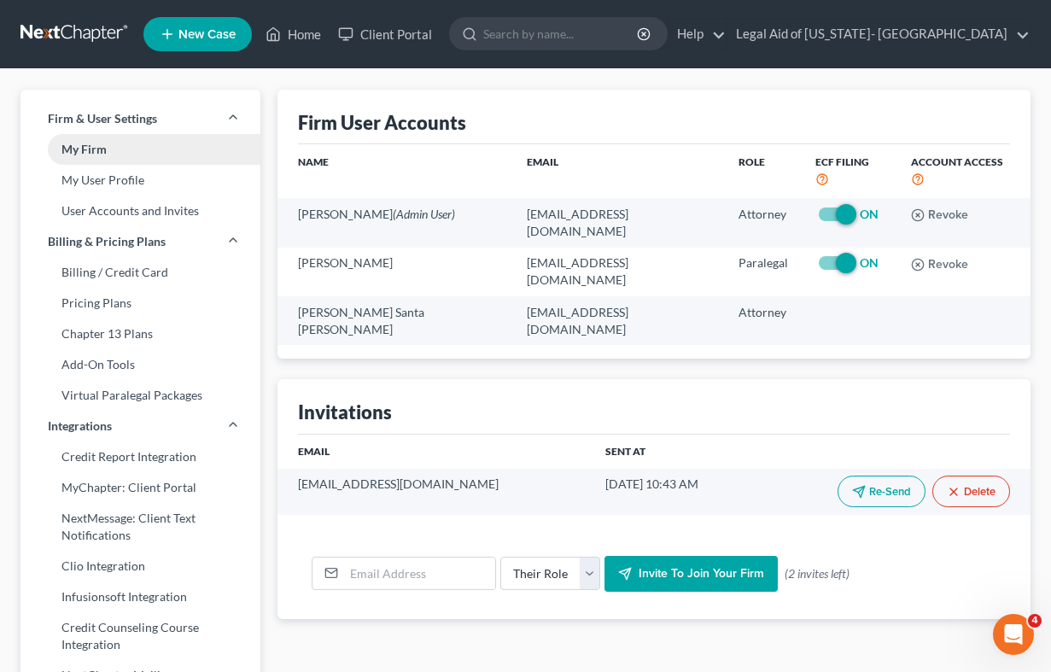
click at [108, 155] on link "My Firm" at bounding box center [140, 149] width 240 height 31
select select "48"
select select "23"
select select "30"
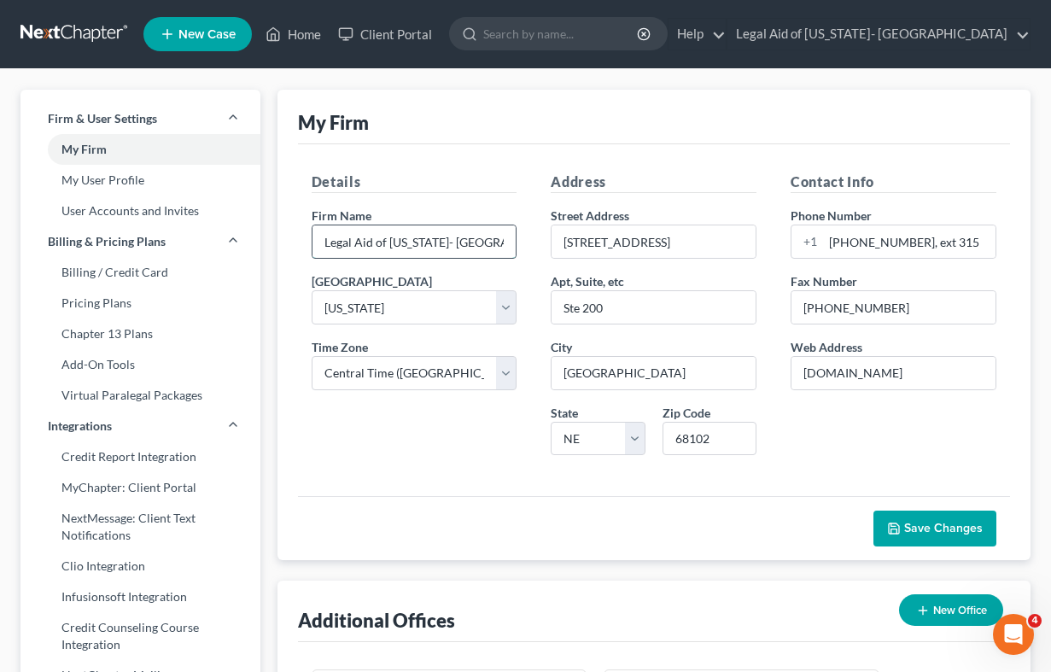
drag, startPoint x: 445, startPoint y: 239, endPoint x: 517, endPoint y: 241, distance: 71.7
click at [517, 241] on div "Legal Aid of [US_STATE]- [GEOGRAPHIC_DATA]" at bounding box center [415, 242] width 206 height 34
type input "Legal Aid of [US_STATE]- [GEOGRAPHIC_DATA]"
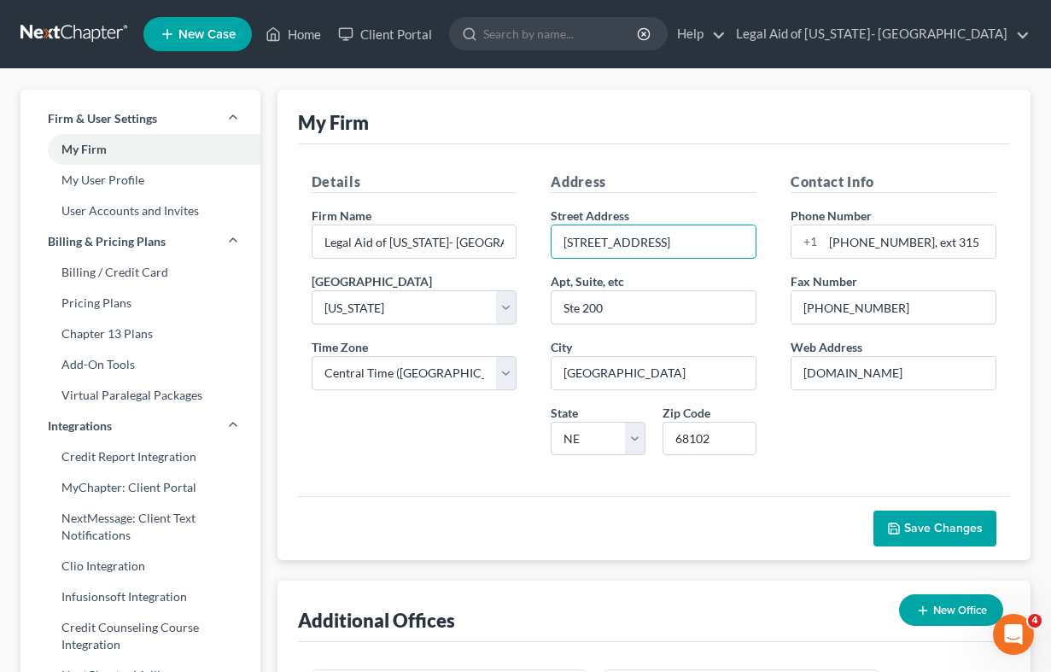
drag, startPoint x: 689, startPoint y: 246, endPoint x: 449, endPoint y: 268, distance: 241.0
click at [449, 268] on div "Details Firm Name * Legal Aid of [US_STATE]- [GEOGRAPHIC_DATA] Select [US_STATE…" at bounding box center [654, 320] width 719 height 297
type input "[STREET_ADDRESS]"
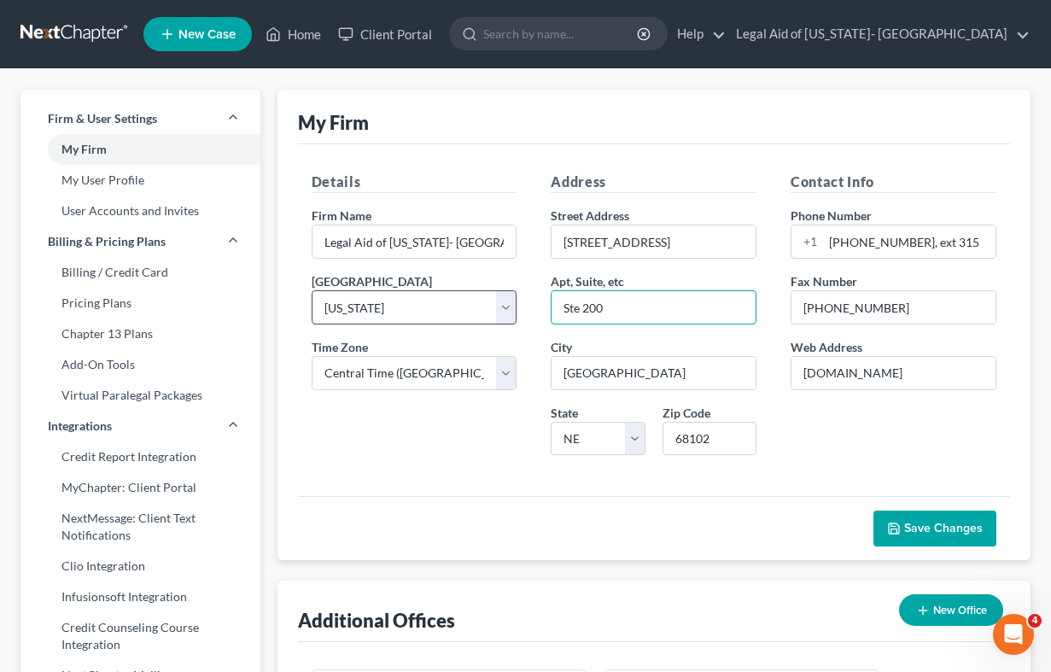
drag, startPoint x: 611, startPoint y: 307, endPoint x: 509, endPoint y: 310, distance: 102.5
click at [506, 313] on div "Details Firm Name * Legal Aid of [US_STATE]- [GEOGRAPHIC_DATA] Select [US_STATE…" at bounding box center [654, 320] width 719 height 297
type input "Suite 440"
click at [743, 240] on input "[STREET_ADDRESS]" at bounding box center [654, 241] width 204 height 32
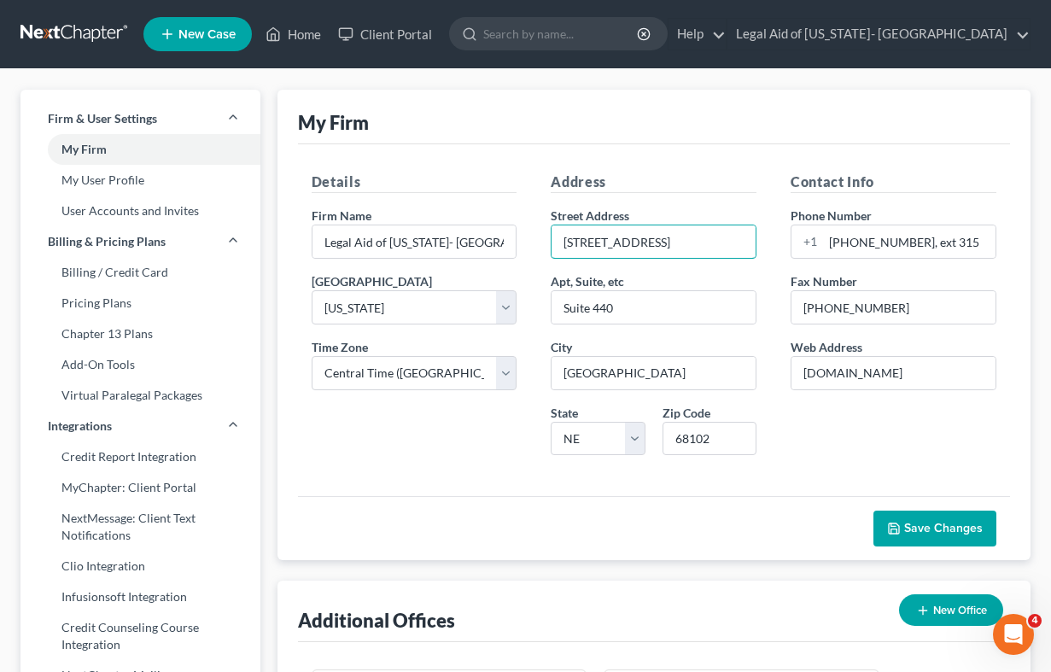
type input "[STREET_ADDRESS]"
click at [914, 266] on div "Contact Info Phone Number [PHONE_NUMBER], ext 315 Fax Number [PHONE_NUMBER] Web…" at bounding box center [894, 320] width 240 height 297
drag, startPoint x: 828, startPoint y: 240, endPoint x: 904, endPoint y: 241, distance: 76.0
click at [904, 241] on input "[PHONE_NUMBER], ext 315" at bounding box center [909, 241] width 172 height 32
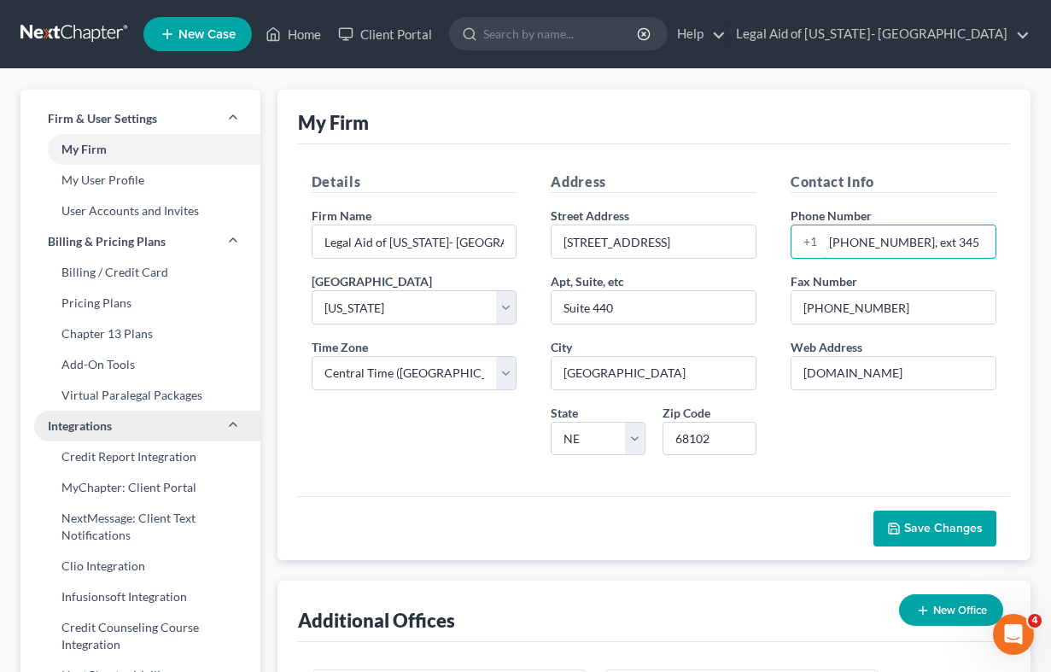
type input "[PHONE_NUMBER], ext 345"
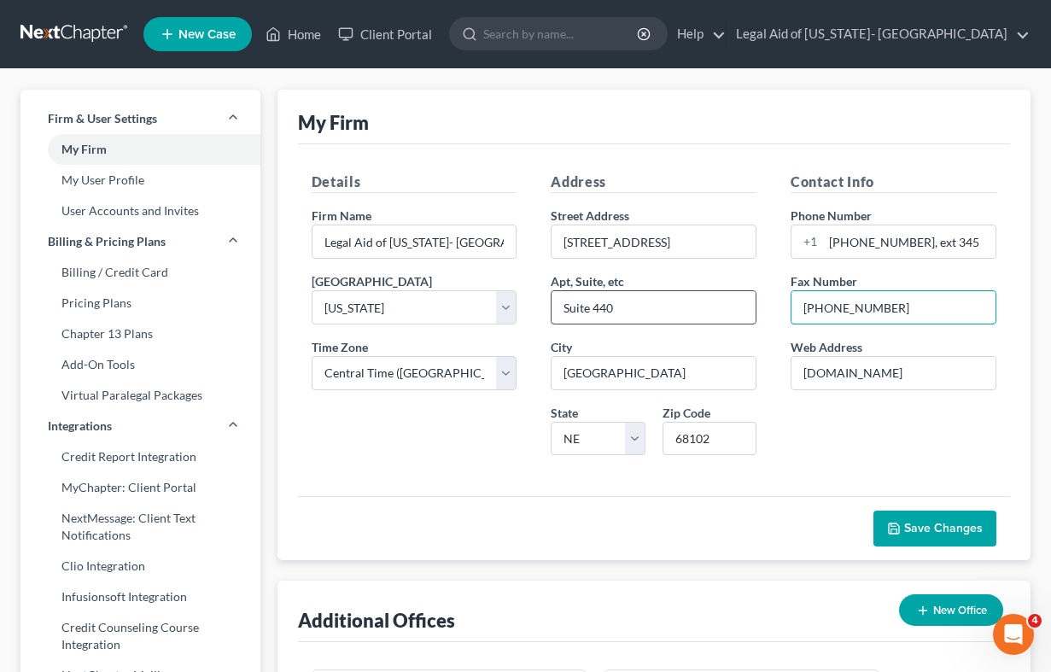
drag, startPoint x: 885, startPoint y: 315, endPoint x: 712, endPoint y: 309, distance: 172.6
click at [717, 309] on div "Details Firm Name * Legal Aid of [US_STATE]- [GEOGRAPHIC_DATA] Select [US_STATE…" at bounding box center [654, 320] width 719 height 297
type input "[PHONE_NUMBER]"
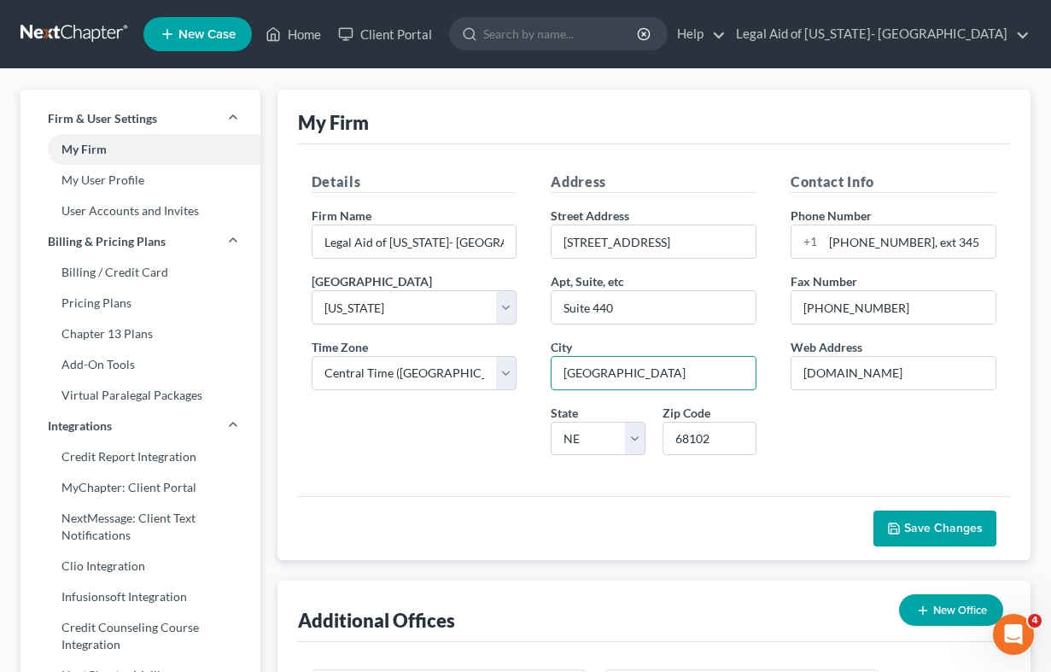
drag, startPoint x: 629, startPoint y: 374, endPoint x: 538, endPoint y: 367, distance: 91.6
click at [538, 367] on div "Address Street Address [STREET_ADDRESS][GEOGRAPHIC_DATA][US_STATE] AZ CA CO [GE…" at bounding box center [654, 320] width 240 height 297
type input "[GEOGRAPHIC_DATA]"
click at [719, 436] on input "68102" at bounding box center [710, 439] width 94 height 34
type input "68803"
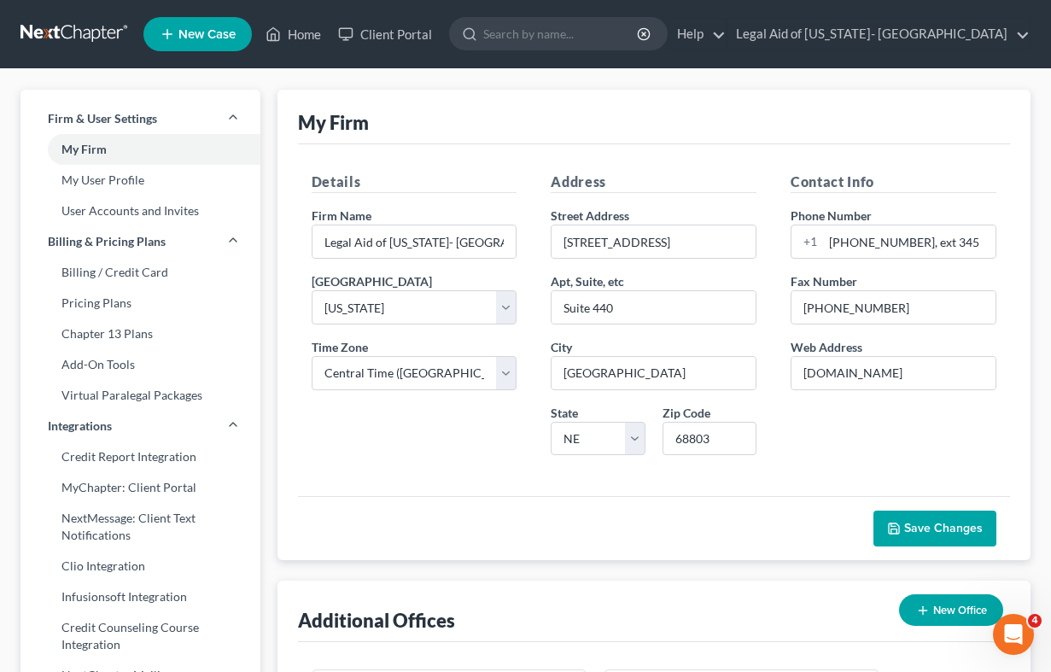
click at [351, 448] on div "Details Firm Name * Legal Aid of [US_STATE]- [GEOGRAPHIC_DATA] Select [US_STATE…" at bounding box center [415, 320] width 240 height 297
click at [502, 234] on input "Legal Aid of [US_STATE]- [GEOGRAPHIC_DATA]" at bounding box center [415, 241] width 204 height 32
click at [923, 516] on button "Save Changes" at bounding box center [935, 529] width 123 height 36
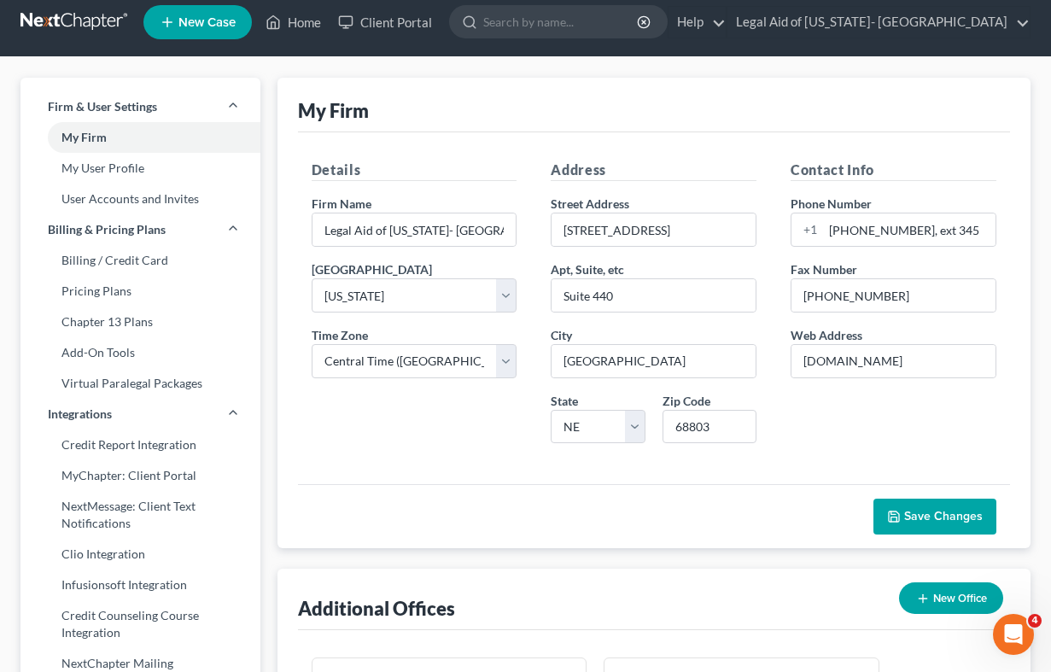
scroll to position [0, 0]
